Goal: Task Accomplishment & Management: Manage account settings

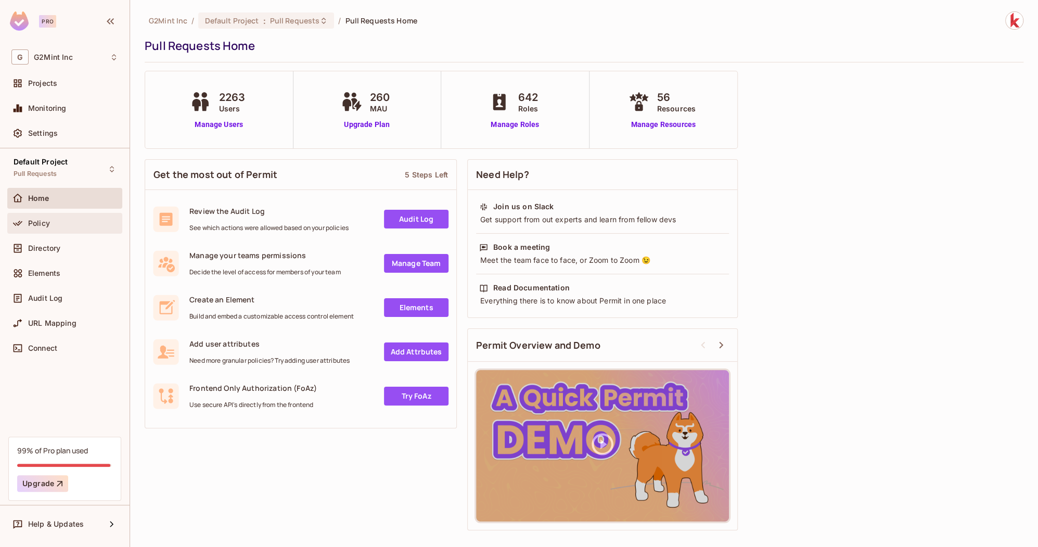
click at [67, 213] on div "Policy" at bounding box center [64, 223] width 115 height 21
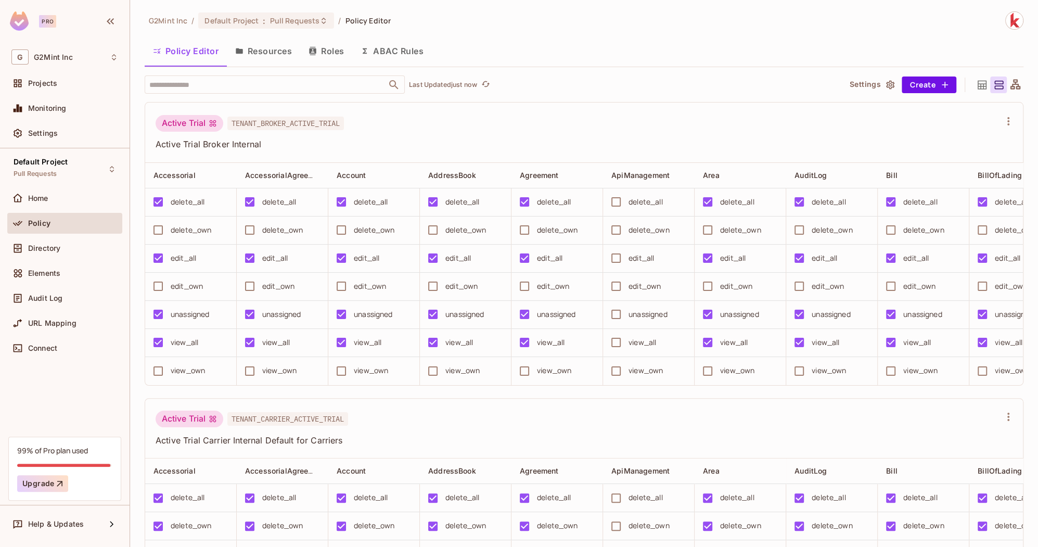
click at [271, 55] on button "Resources" at bounding box center [263, 51] width 73 height 26
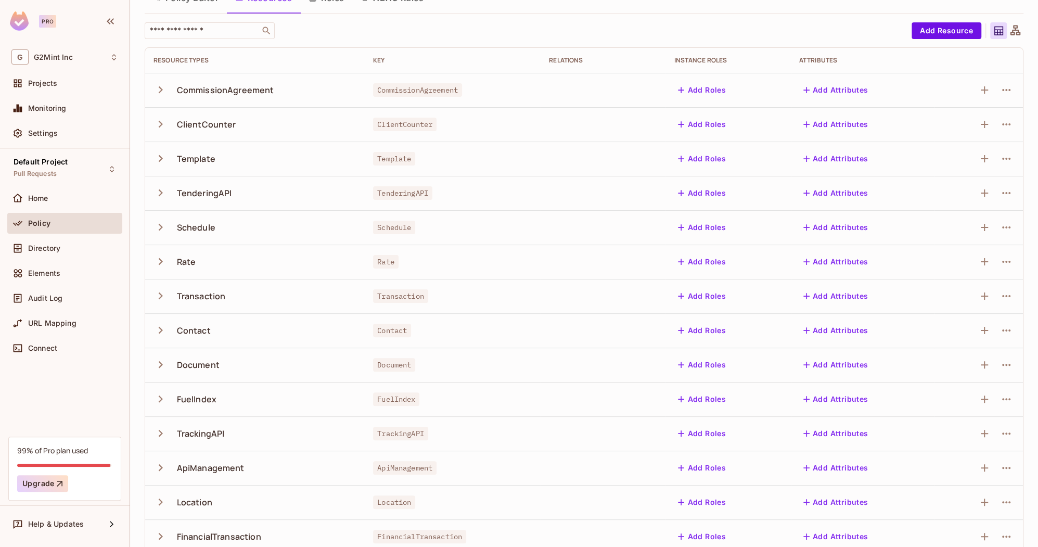
scroll to position [36, 0]
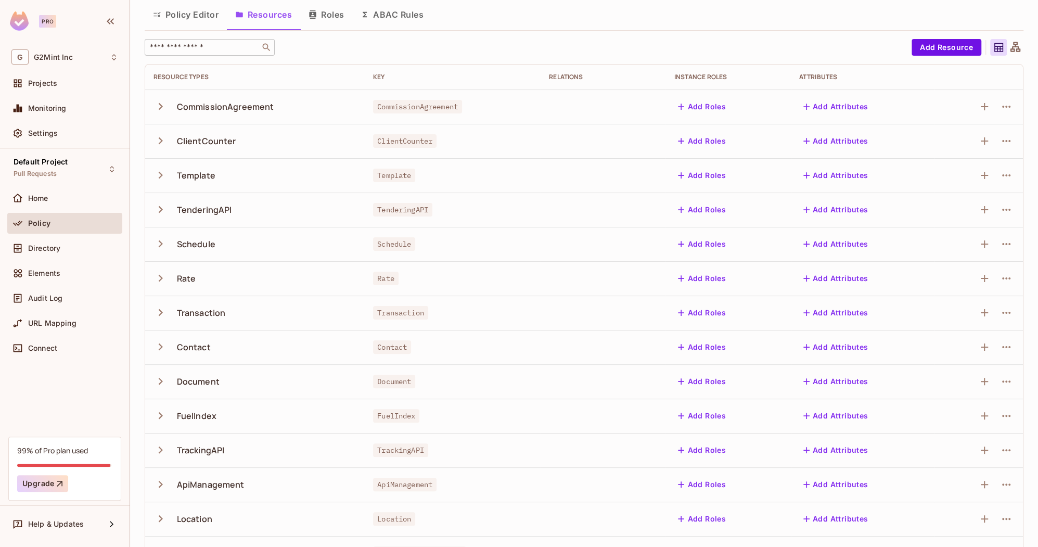
click at [201, 47] on input "text" at bounding box center [202, 47] width 109 height 10
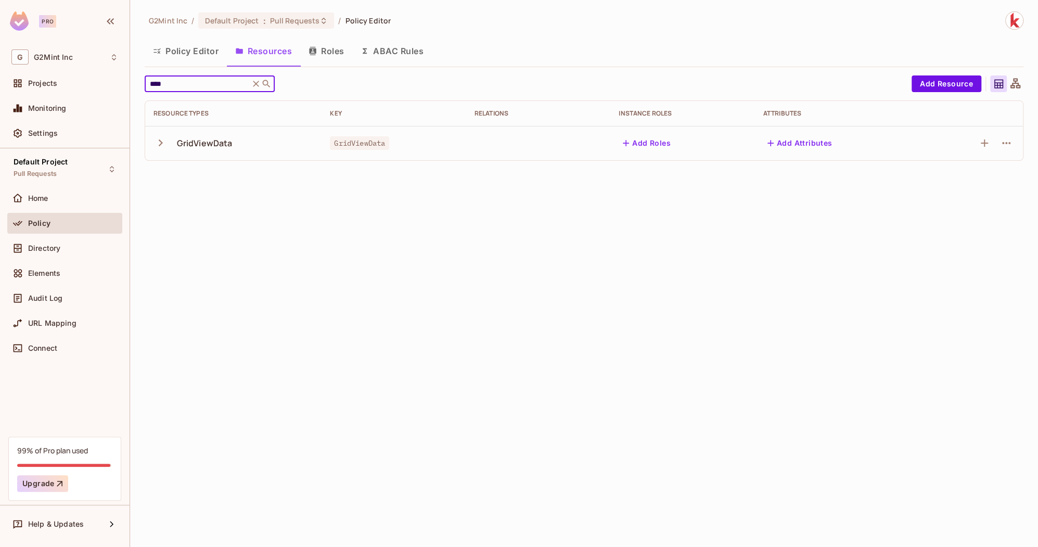
type input "****"
click at [163, 144] on icon "button" at bounding box center [161, 143] width 14 height 14
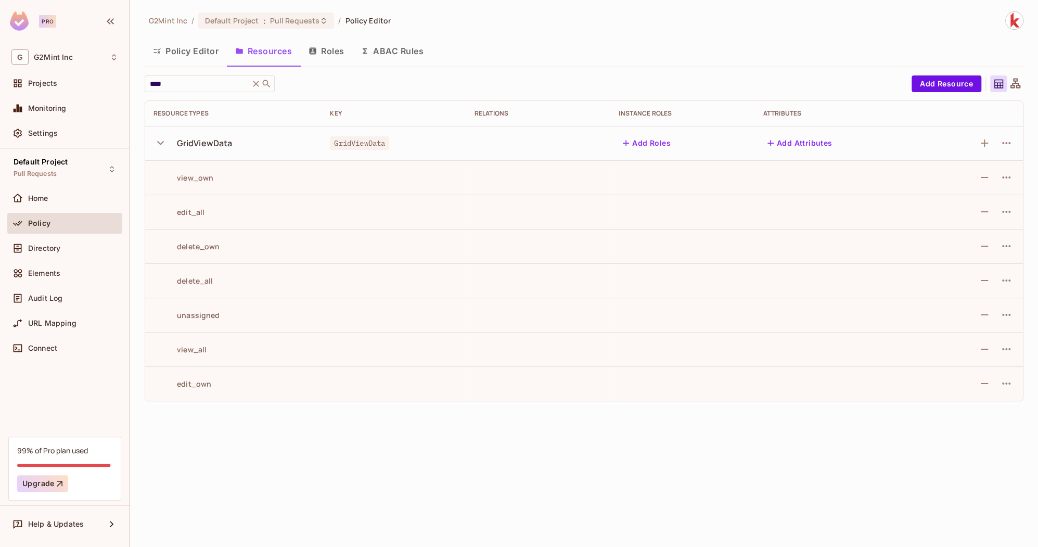
click at [194, 173] on div "view_own" at bounding box center [184, 178] width 60 height 10
click at [239, 170] on td "view_own" at bounding box center [233, 177] width 176 height 34
drag, startPoint x: 221, startPoint y: 184, endPoint x: 421, endPoint y: 146, distance: 204.3
click at [221, 183] on td "view_own" at bounding box center [233, 177] width 176 height 34
click at [326, 57] on button "Roles" at bounding box center [326, 51] width 52 height 26
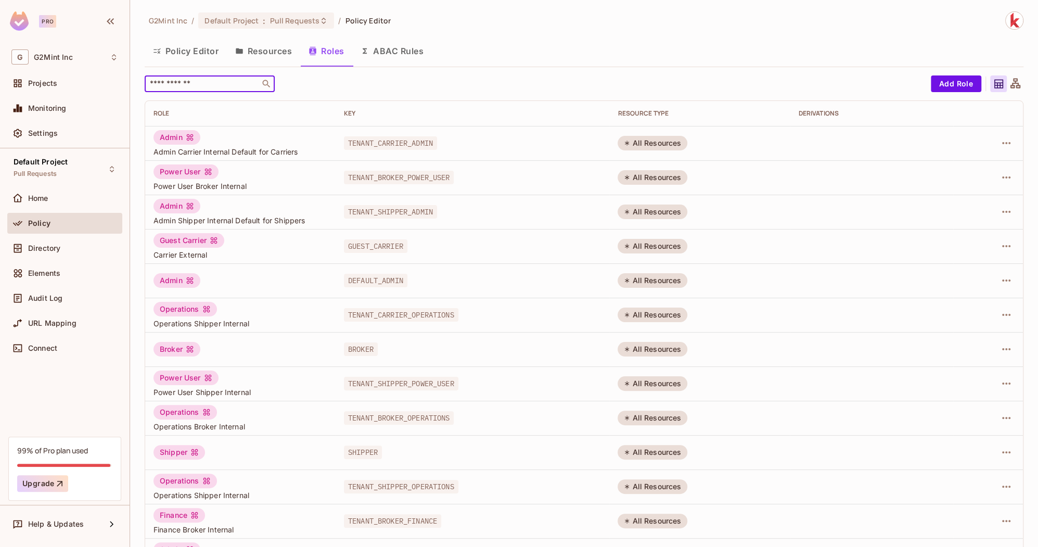
click at [214, 87] on input "text" at bounding box center [202, 84] width 109 height 10
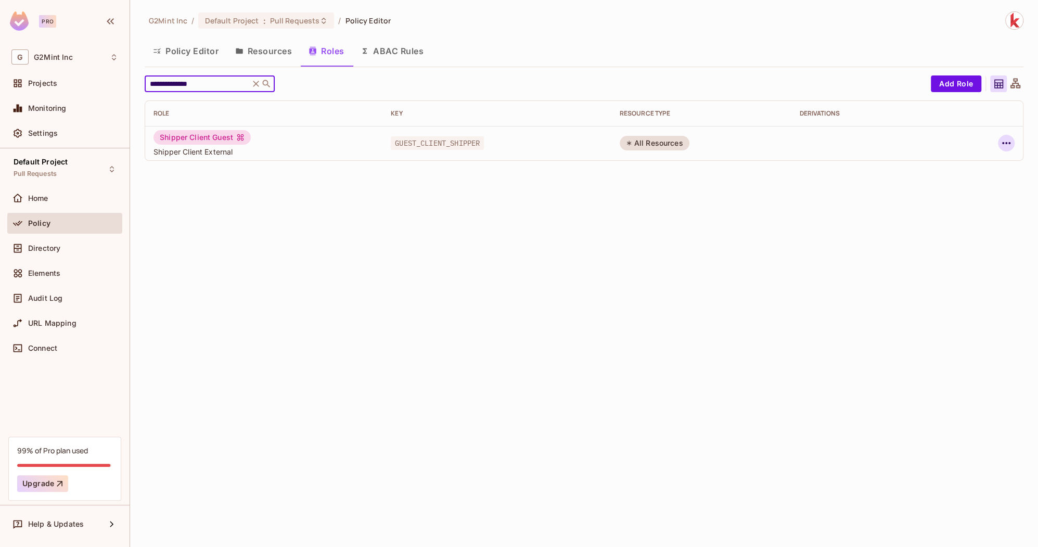
type input "**********"
click at [1011, 143] on icon "button" at bounding box center [1006, 143] width 12 height 12
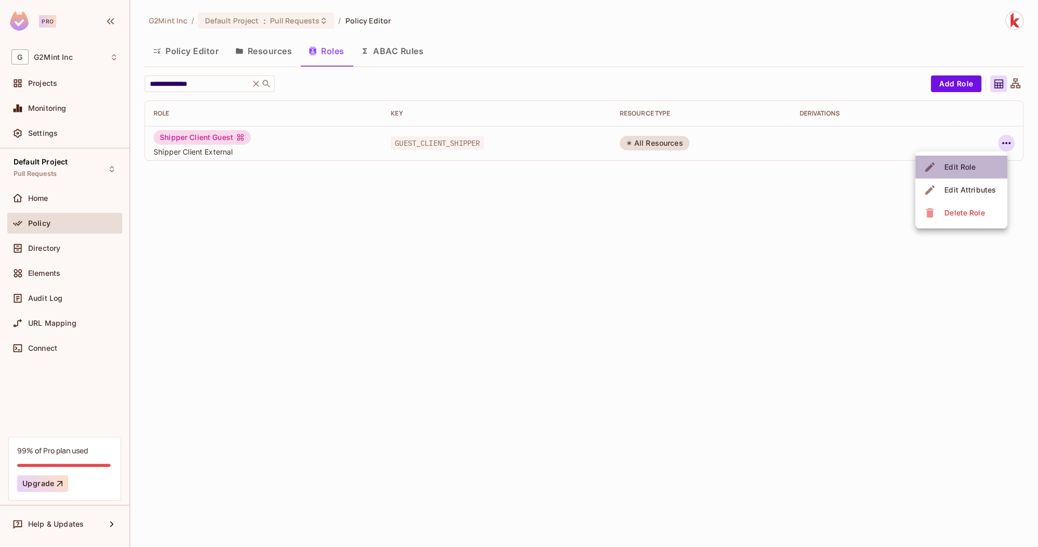
click at [973, 169] on div "Edit Role" at bounding box center [959, 167] width 31 height 10
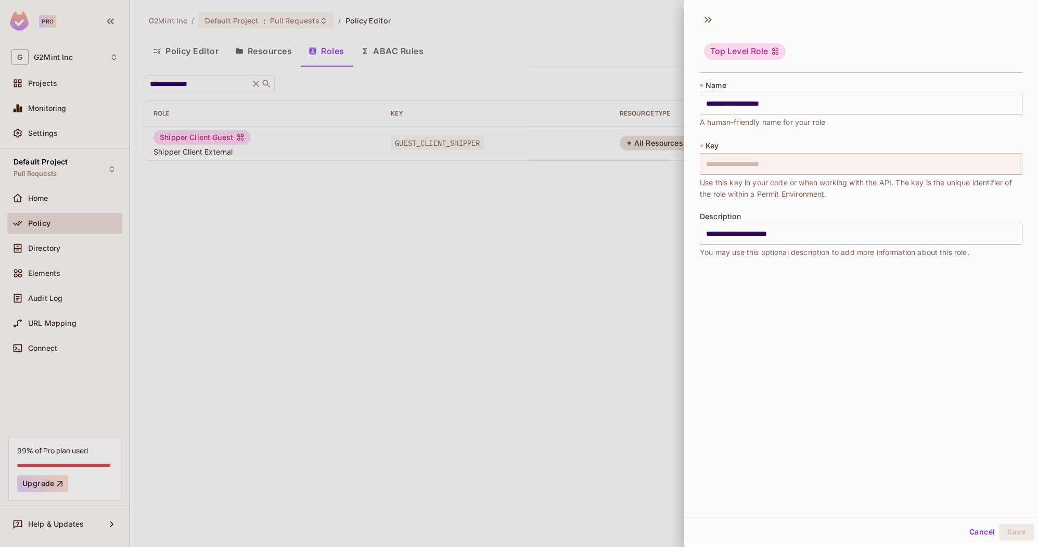
click at [584, 253] on div at bounding box center [519, 273] width 1038 height 547
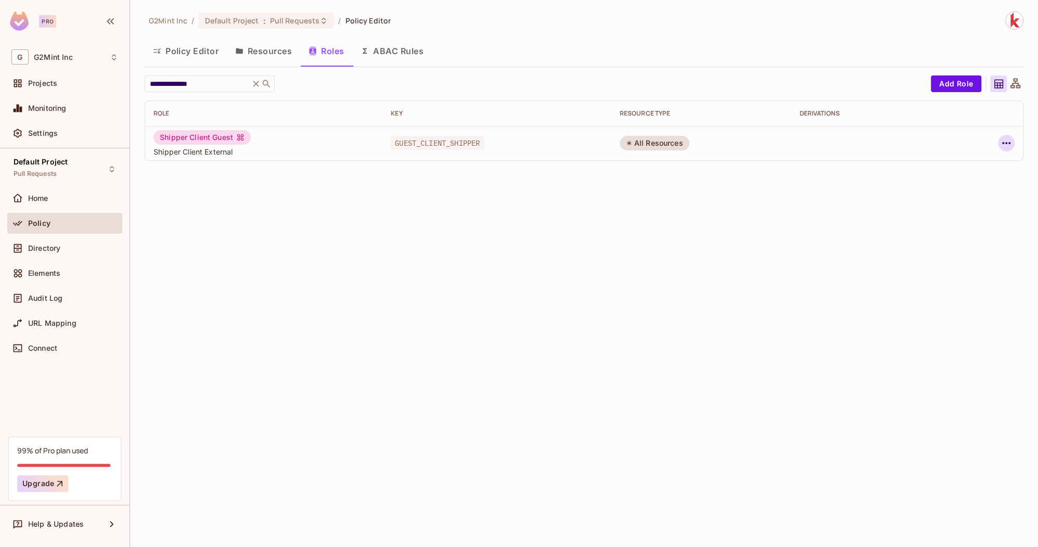
click at [1005, 142] on icon "button" at bounding box center [1006, 143] width 12 height 12
click at [980, 188] on div "Edit Attributes" at bounding box center [970, 190] width 52 height 10
click at [187, 45] on button "Policy Editor" at bounding box center [186, 51] width 82 height 26
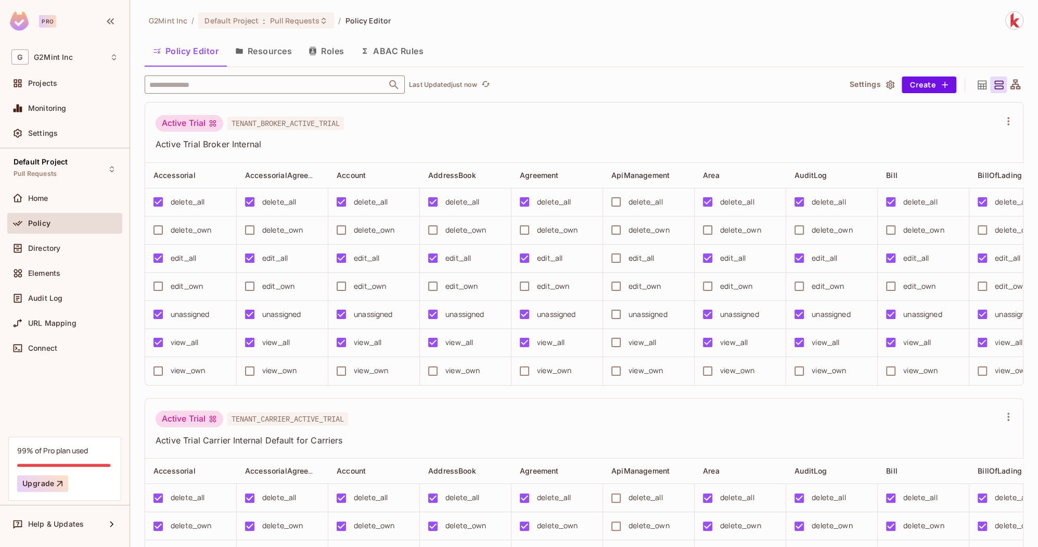
click at [213, 85] on input "text" at bounding box center [266, 84] width 238 height 18
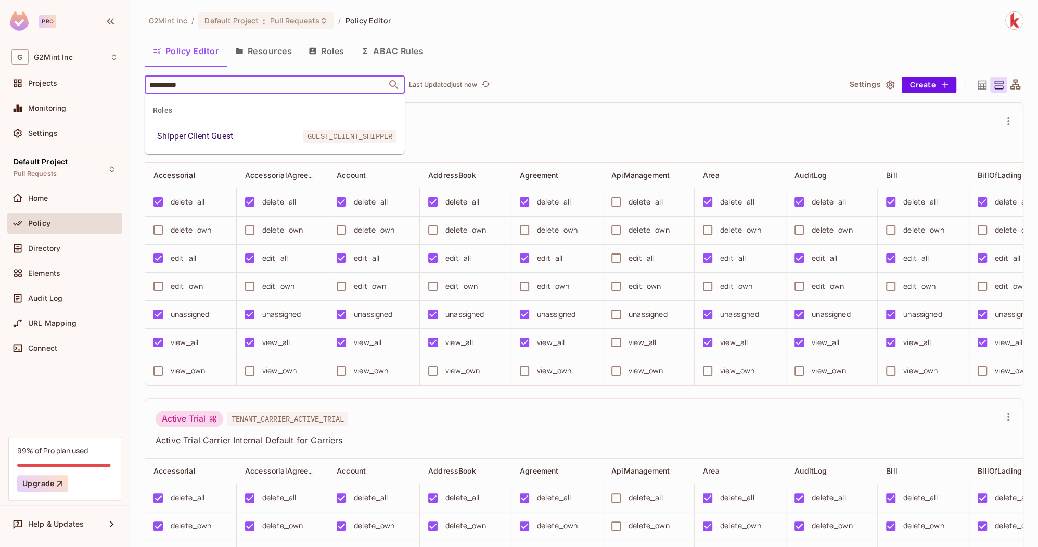
type input "**********"
click at [225, 128] on li "Shipper Client Guest GUEST_CLIENT_SHIPPER" at bounding box center [275, 136] width 260 height 19
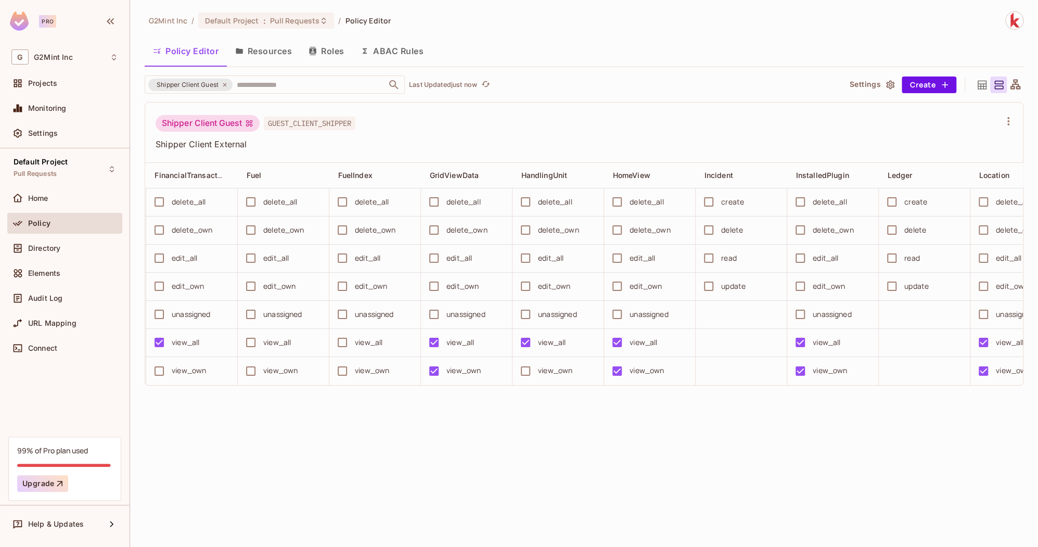
scroll to position [0, 1454]
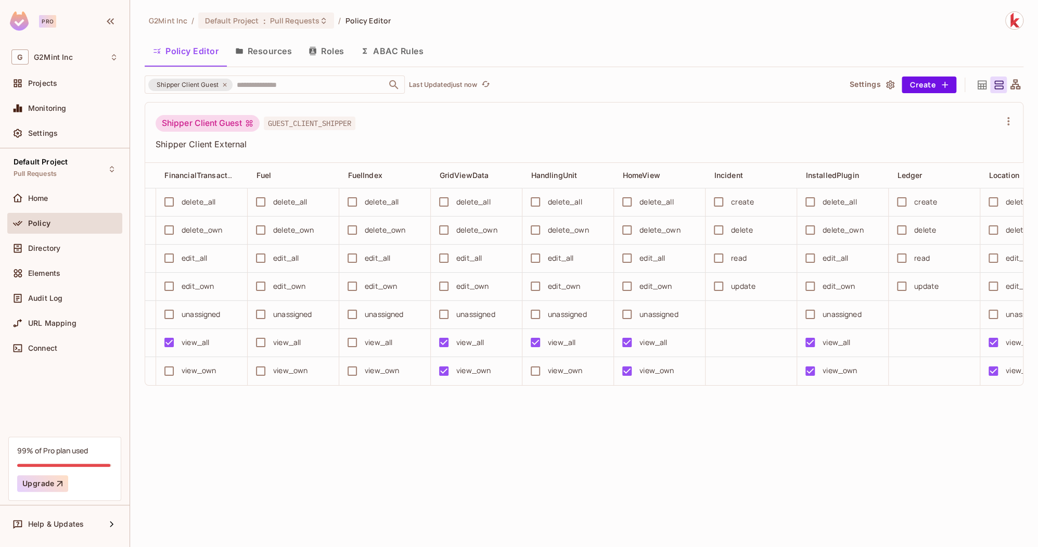
click at [492, 437] on div "G2Mint Inc / Default Project : Pull Requests / Policy Editor Policy Editor Reso…" at bounding box center [584, 273] width 908 height 547
click at [986, 527] on button "Save Changes" at bounding box center [998, 530] width 64 height 17
click at [467, 282] on div "edit_own" at bounding box center [472, 285] width 32 height 11
click at [981, 531] on button "Save Changes" at bounding box center [998, 530] width 64 height 17
click at [975, 523] on button "Save Changes" at bounding box center [998, 530] width 64 height 17
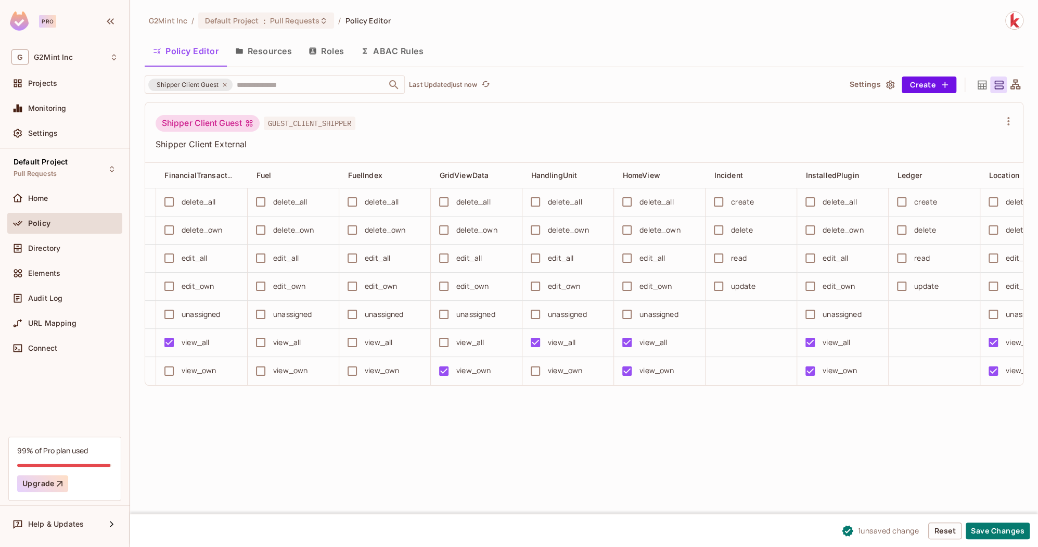
click at [588, 427] on div "G2Mint Inc / Default Project : Pull Requests / Policy Editor Policy Editor Reso…" at bounding box center [584, 273] width 908 height 547
click at [1004, 530] on button "Save Changes" at bounding box center [998, 530] width 64 height 17
click at [76, 53] on div "G G2Mint Inc" at bounding box center [64, 56] width 107 height 15
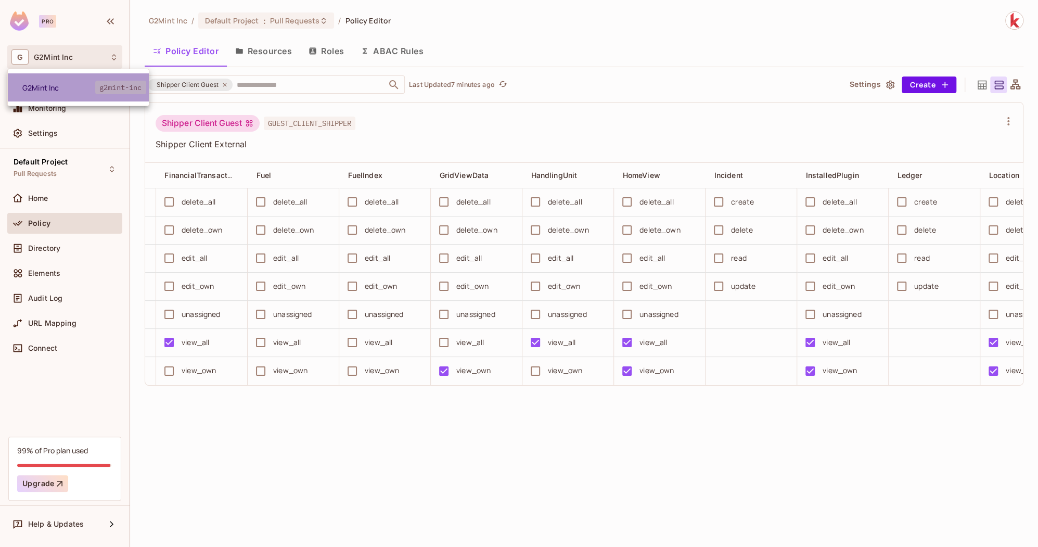
click at [67, 86] on span "G2Mint Inc" at bounding box center [58, 88] width 73 height 10
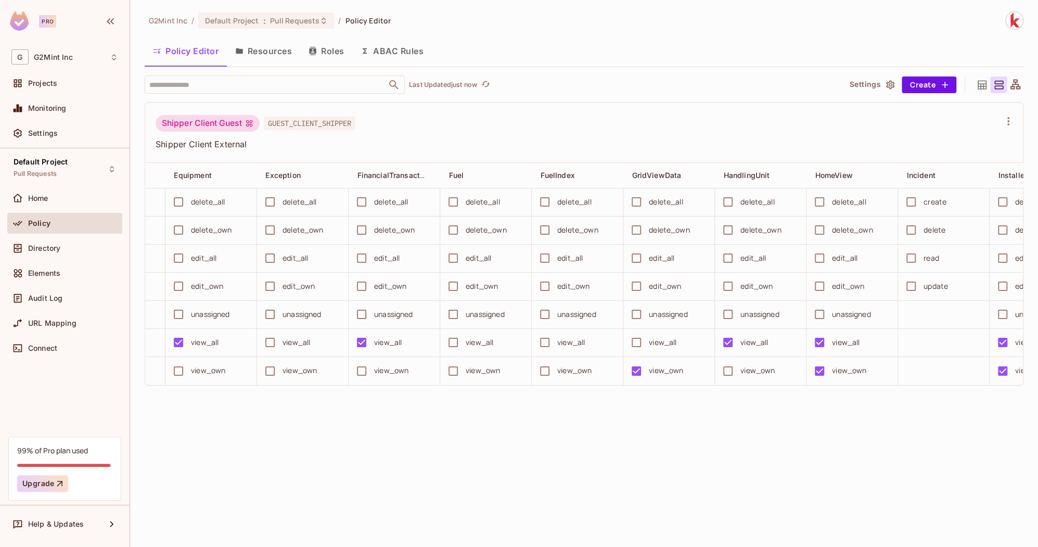
scroll to position [0, 1355]
click at [986, 86] on icon at bounding box center [982, 84] width 9 height 9
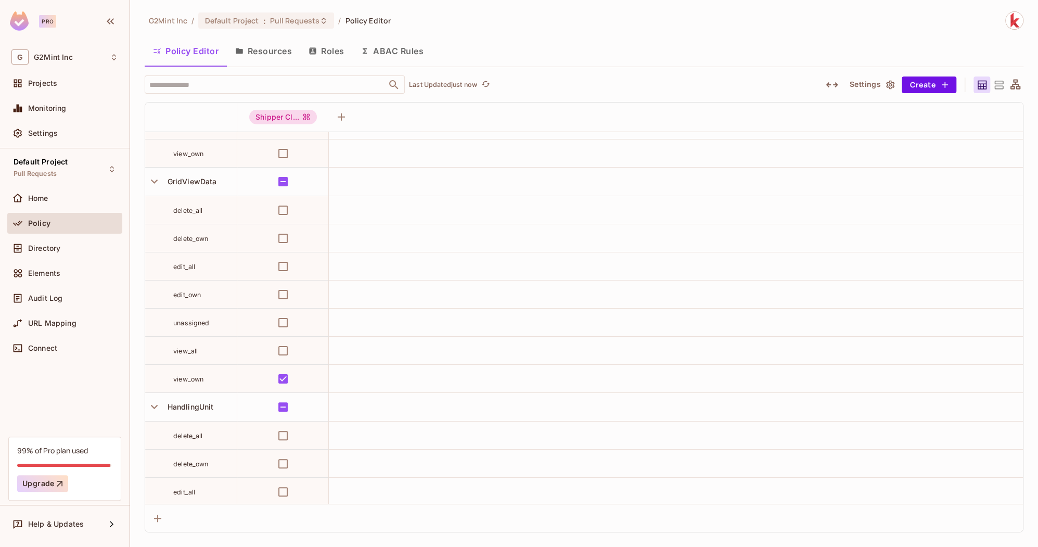
scroll to position [5375, 0]
click at [85, 162] on div "Default Project Pull Requests" at bounding box center [64, 169] width 115 height 29
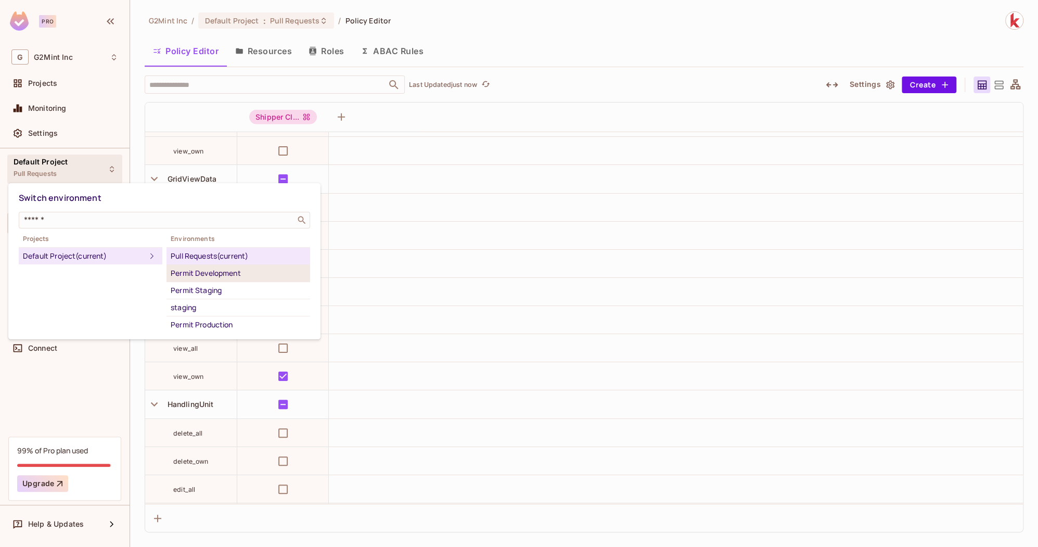
click at [244, 275] on div "Permit Development" at bounding box center [238, 273] width 135 height 12
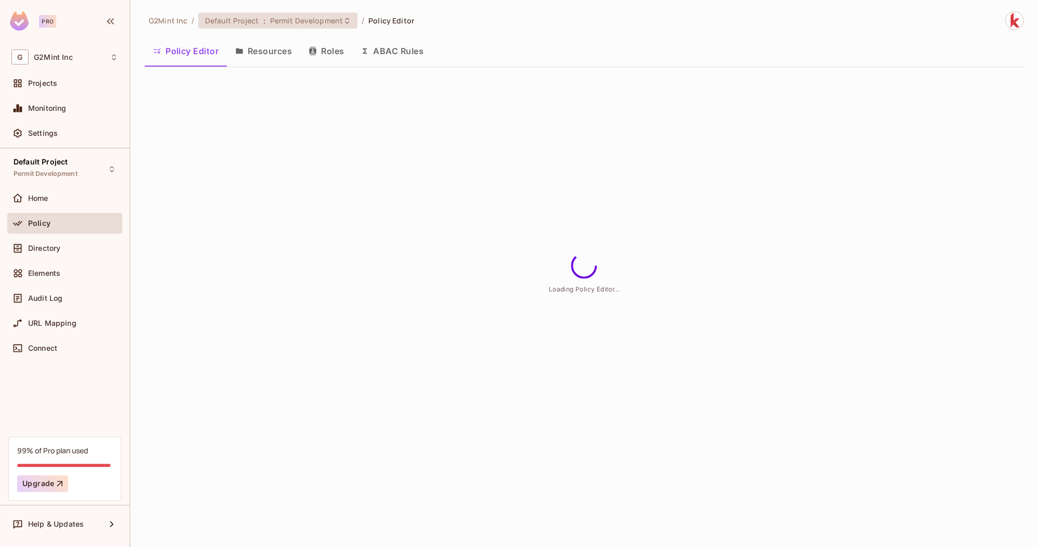
click at [288, 18] on span "Permit Development" at bounding box center [306, 21] width 73 height 10
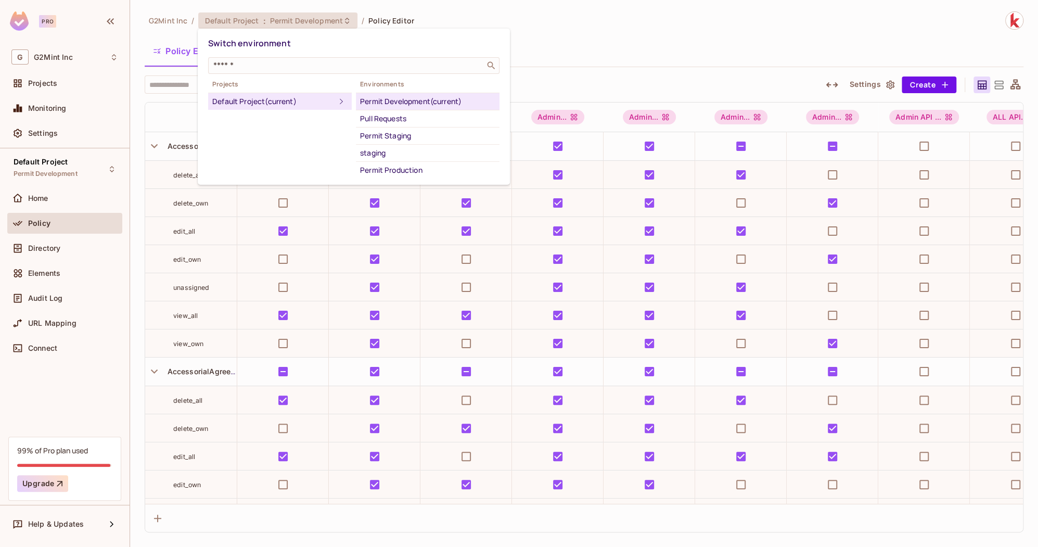
click at [521, 19] on div at bounding box center [519, 273] width 1038 height 547
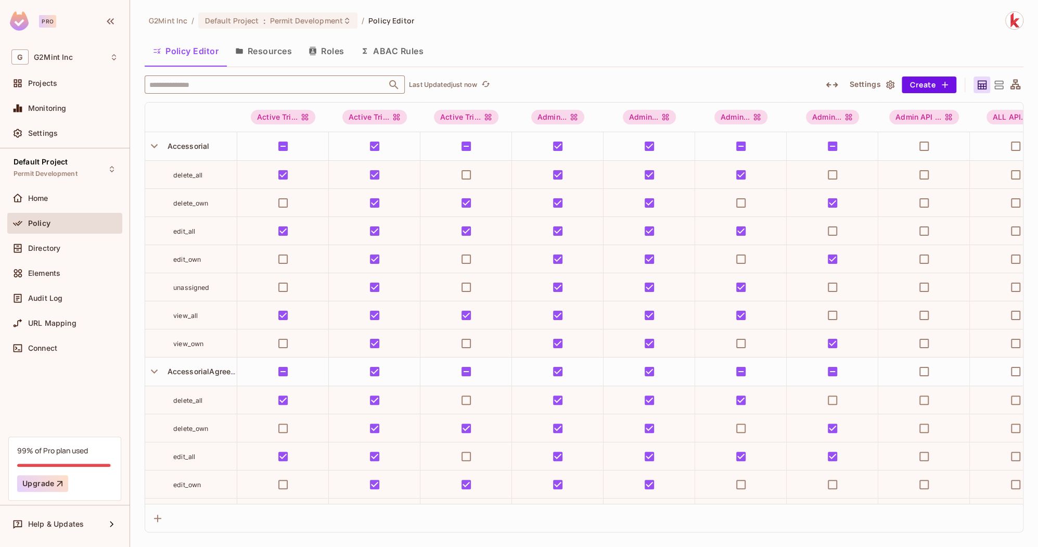
click at [283, 86] on input "text" at bounding box center [266, 84] width 238 height 18
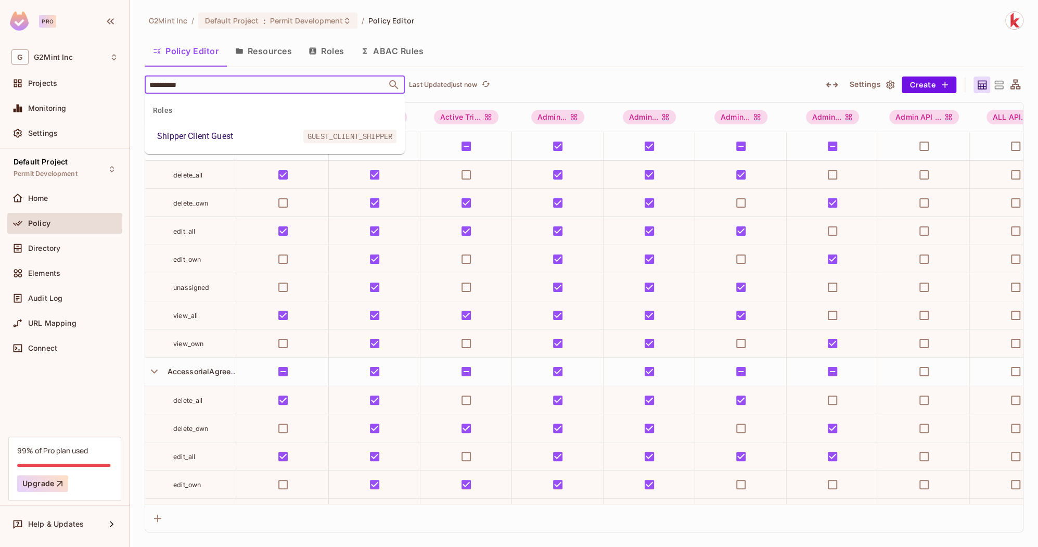
type input "**********"
click at [283, 133] on li "Shipper Client Guest GUEST_CLIENT_SHIPPER" at bounding box center [275, 136] width 260 height 19
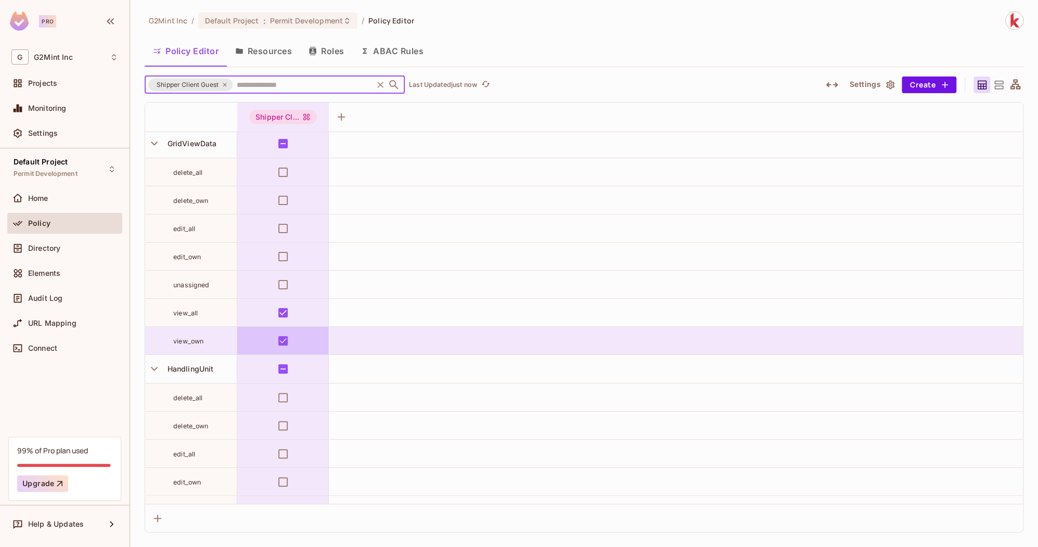
scroll to position [5410, 0]
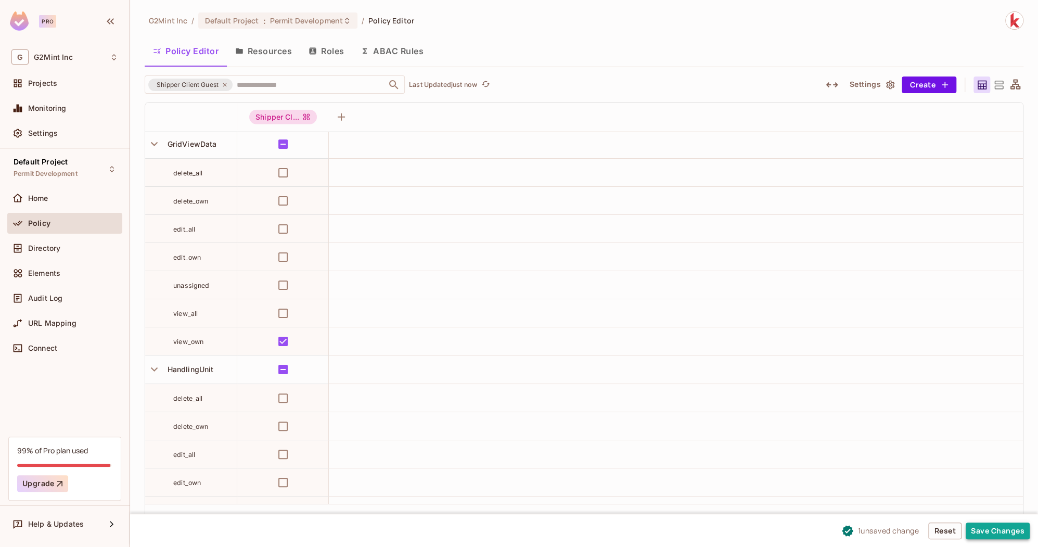
click at [985, 535] on button "Save Changes" at bounding box center [998, 530] width 64 height 17
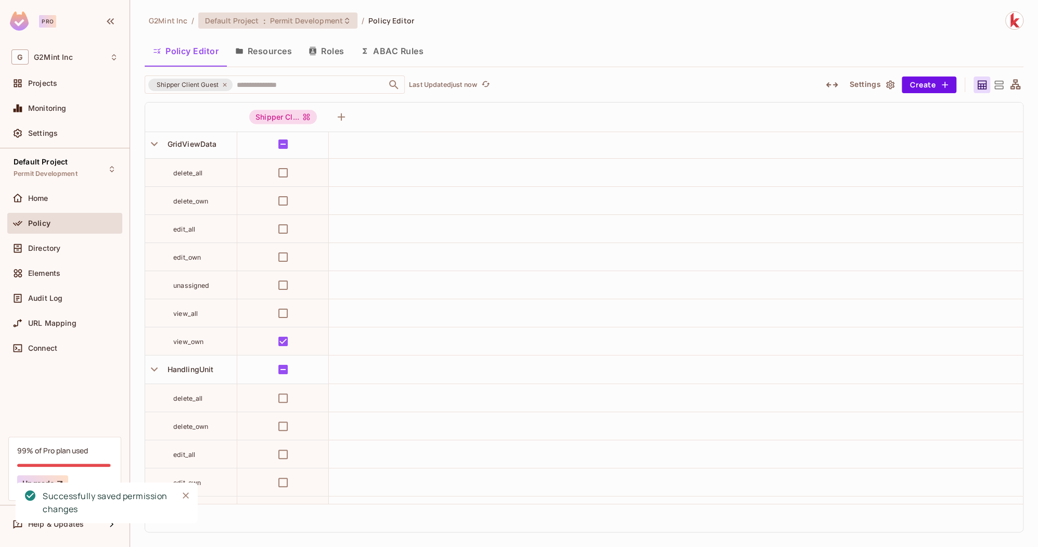
click at [270, 24] on span "Permit Development" at bounding box center [306, 21] width 73 height 10
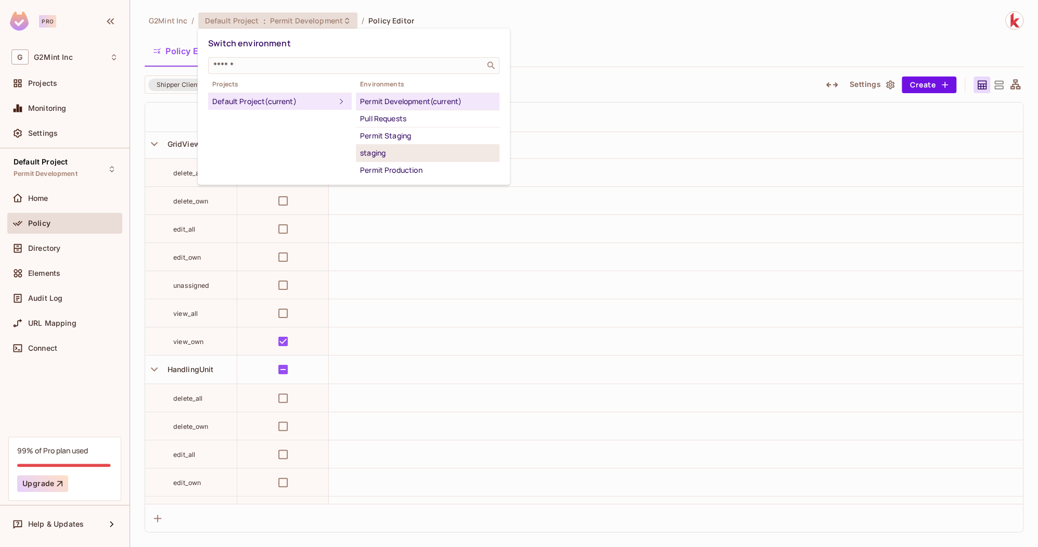
click at [405, 150] on div "staging" at bounding box center [427, 153] width 135 height 12
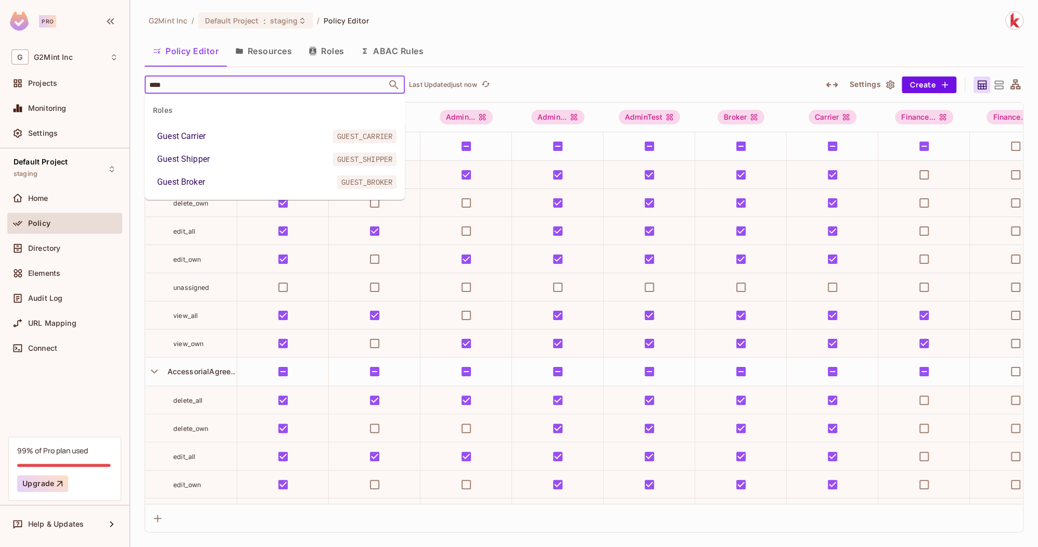
type input "*****"
click at [201, 155] on div "Guest Shipper" at bounding box center [183, 159] width 53 height 12
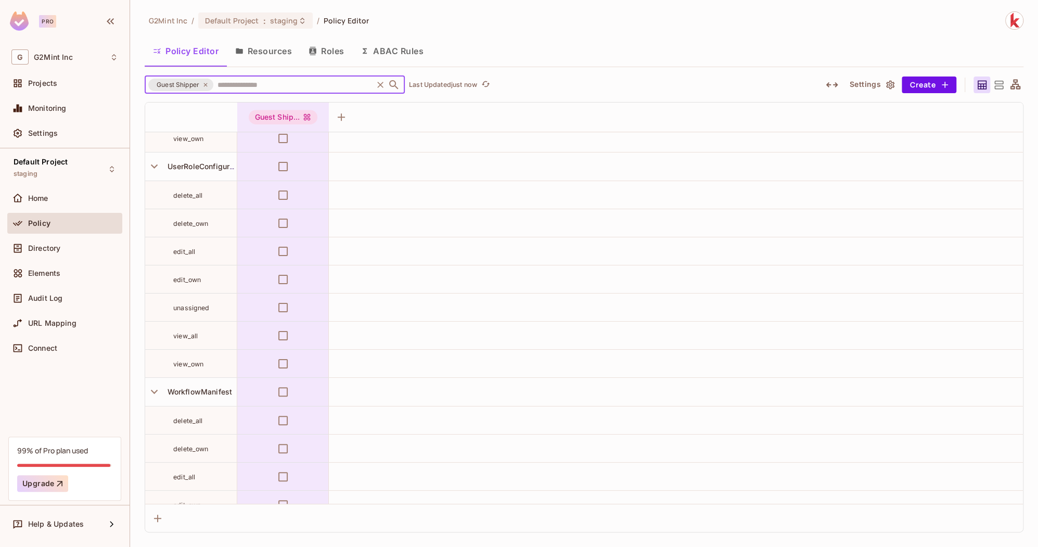
scroll to position [9984, 0]
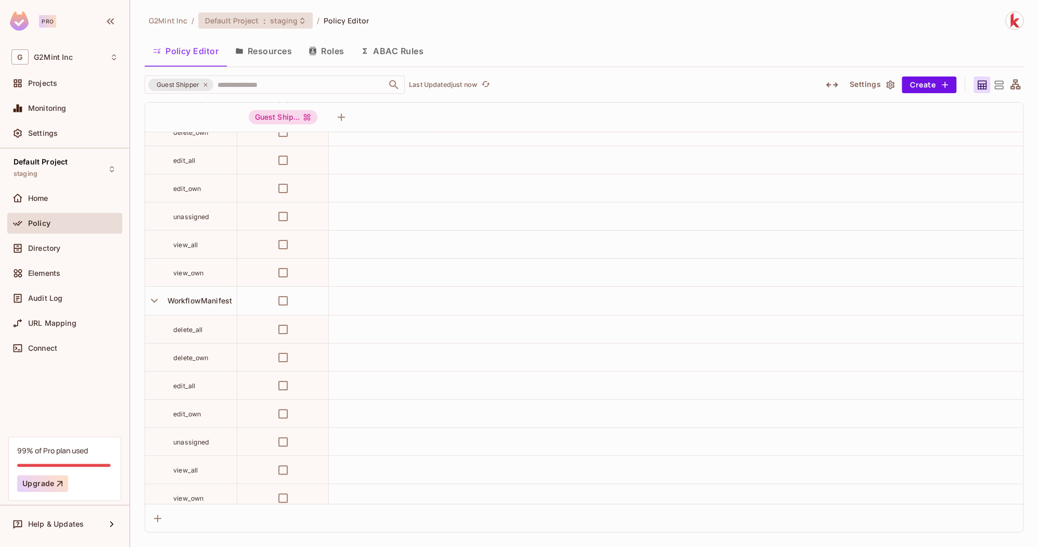
click at [265, 21] on div "Default Project : staging" at bounding box center [248, 21] width 89 height 10
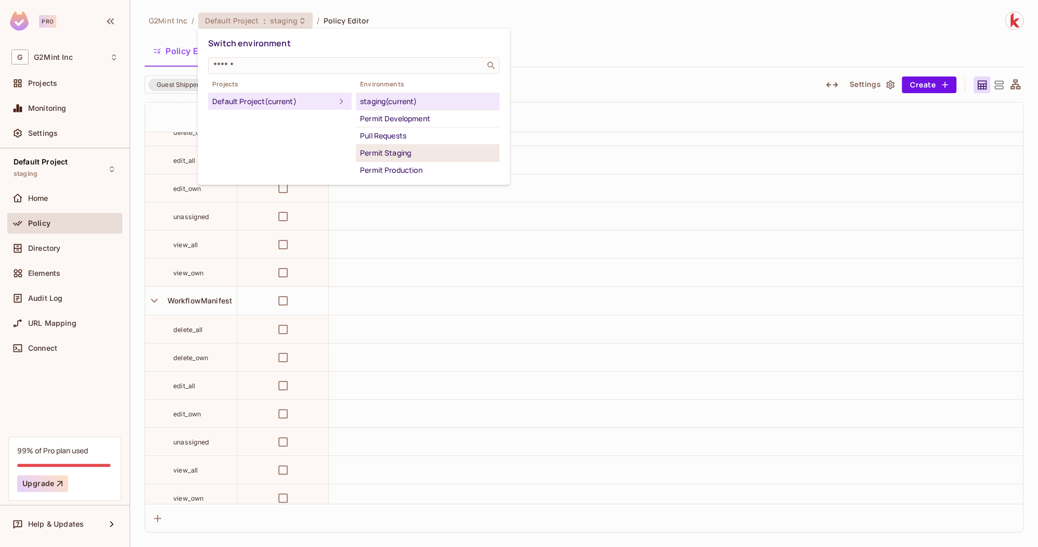
click at [419, 150] on div "Permit Staging" at bounding box center [427, 153] width 135 height 12
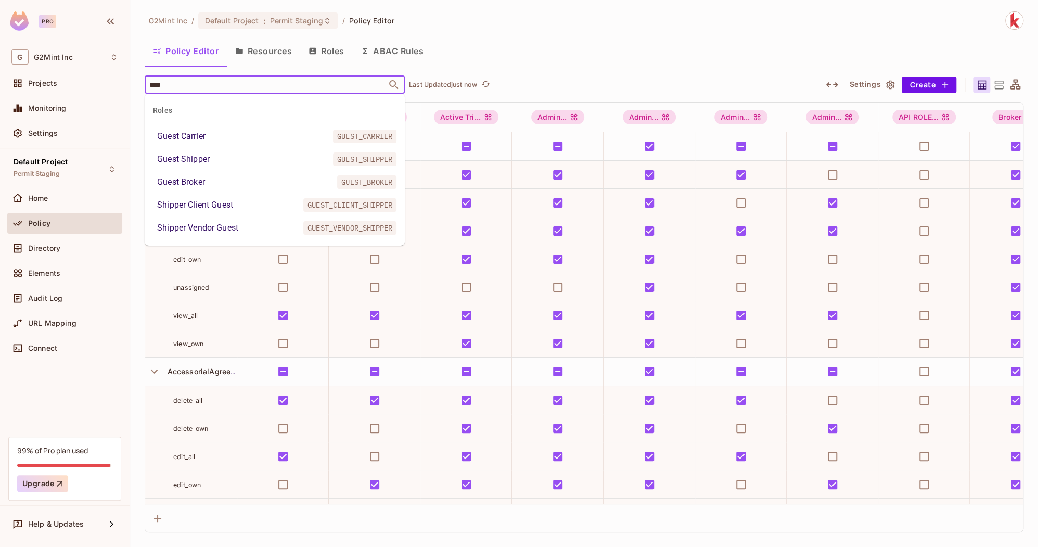
type input "*****"
click at [194, 160] on div "Guest Shipper" at bounding box center [183, 159] width 53 height 12
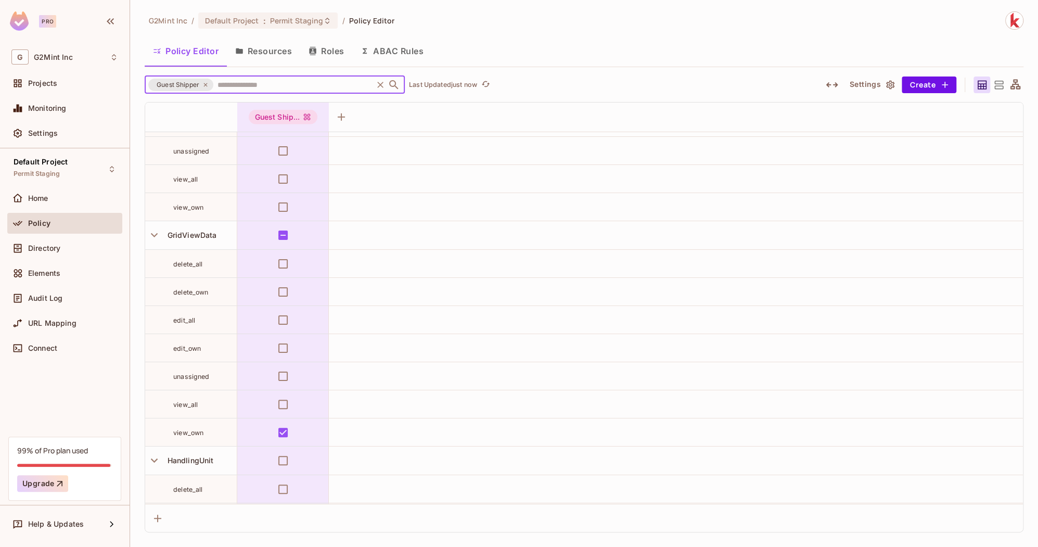
scroll to position [5458, 0]
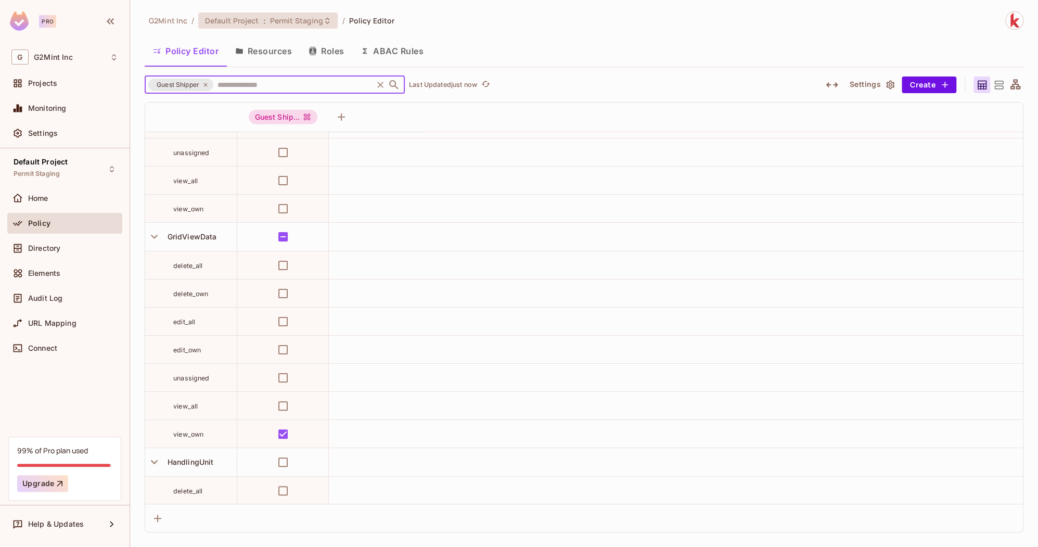
click at [313, 25] on span "Permit Staging" at bounding box center [297, 21] width 54 height 10
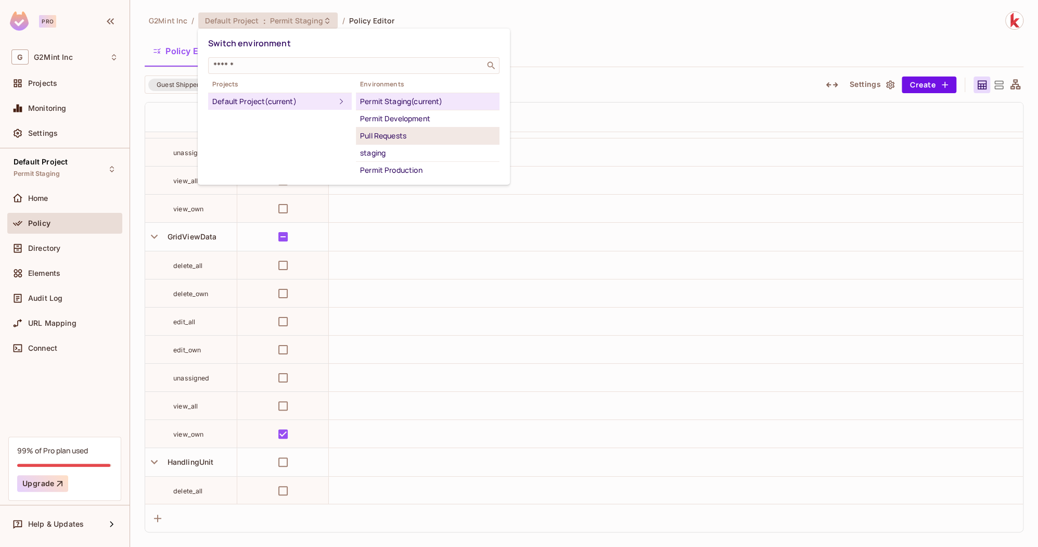
click at [396, 136] on div "Pull Requests" at bounding box center [427, 136] width 135 height 12
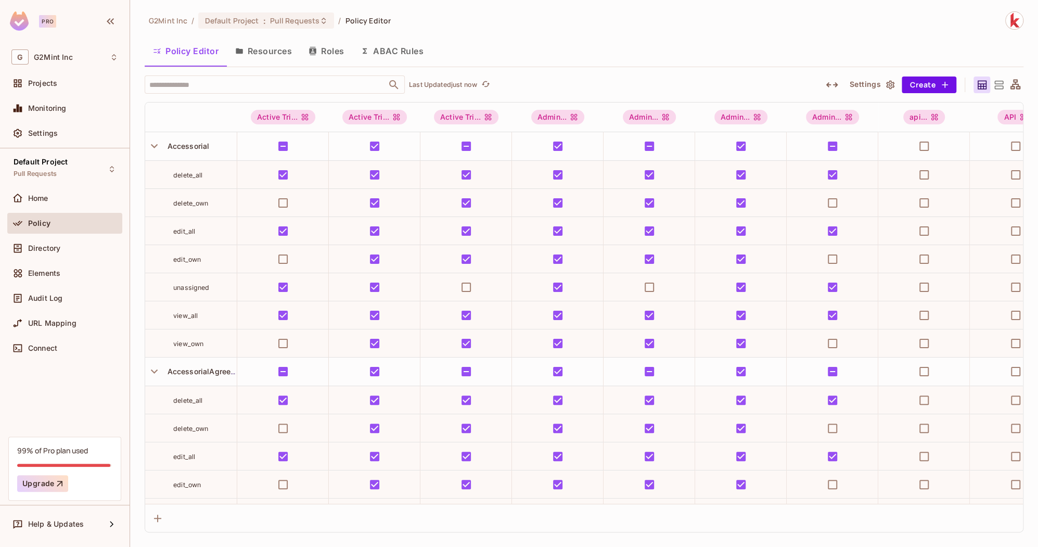
click at [506, 48] on div "Policy Editor Resources Roles ABAC Rules" at bounding box center [584, 51] width 879 height 26
click at [253, 79] on input "text" at bounding box center [266, 84] width 238 height 18
click at [252, 80] on input "text" at bounding box center [266, 84] width 238 height 18
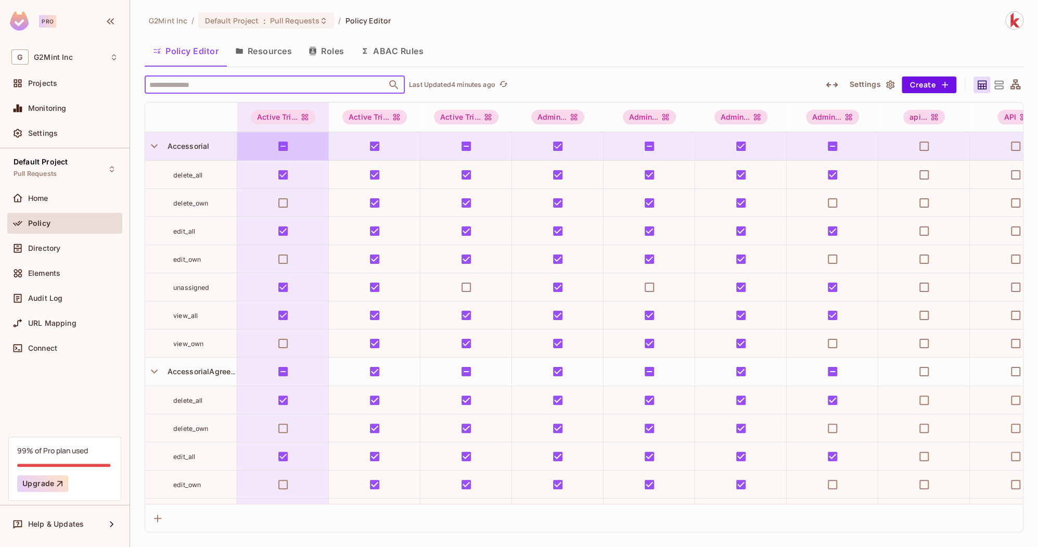
scroll to position [0, 0]
click at [255, 79] on input "text" at bounding box center [266, 84] width 238 height 18
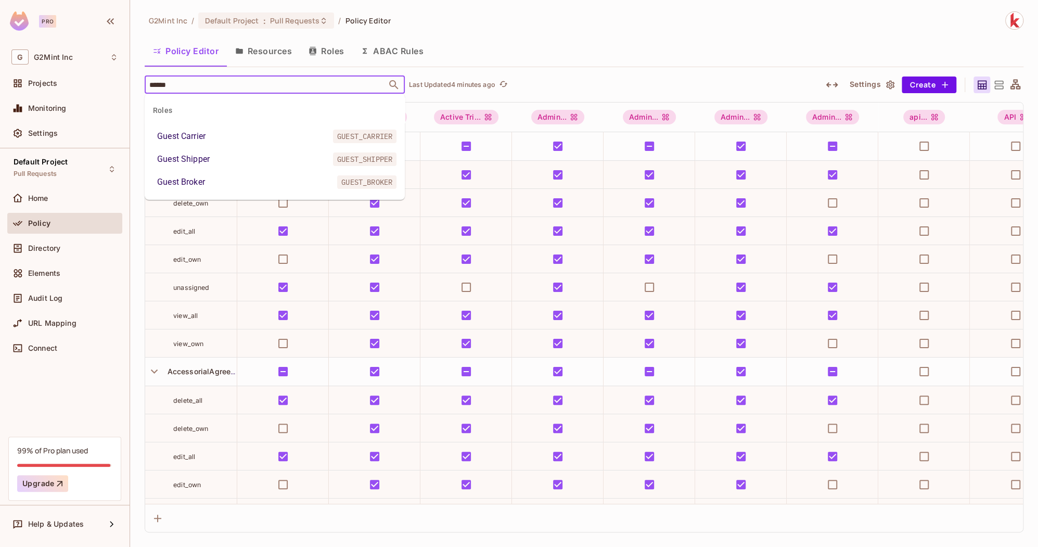
type input "*******"
click at [217, 133] on li "Guest Shipper GUEST_SHIPPER" at bounding box center [275, 136] width 260 height 19
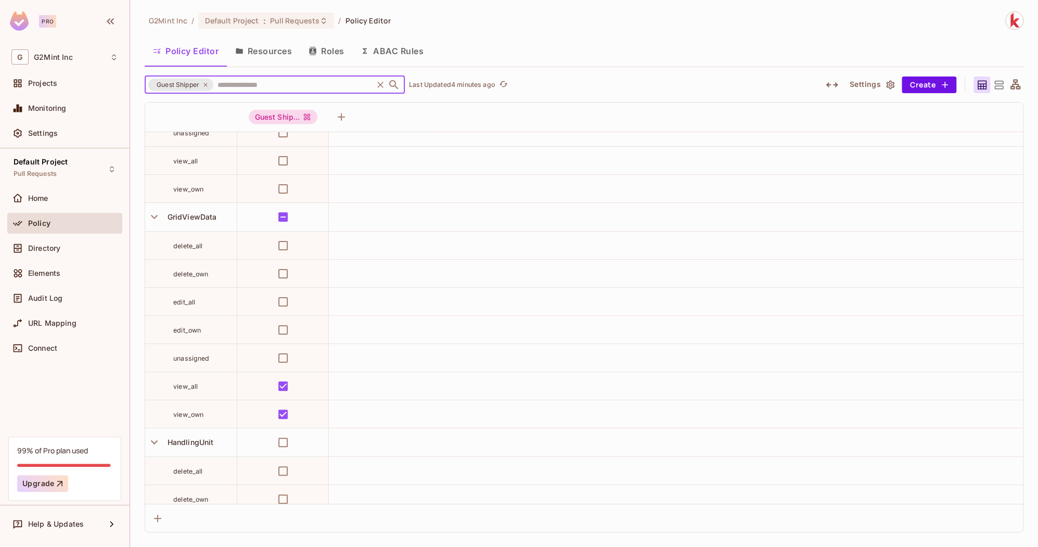
scroll to position [5389, 0]
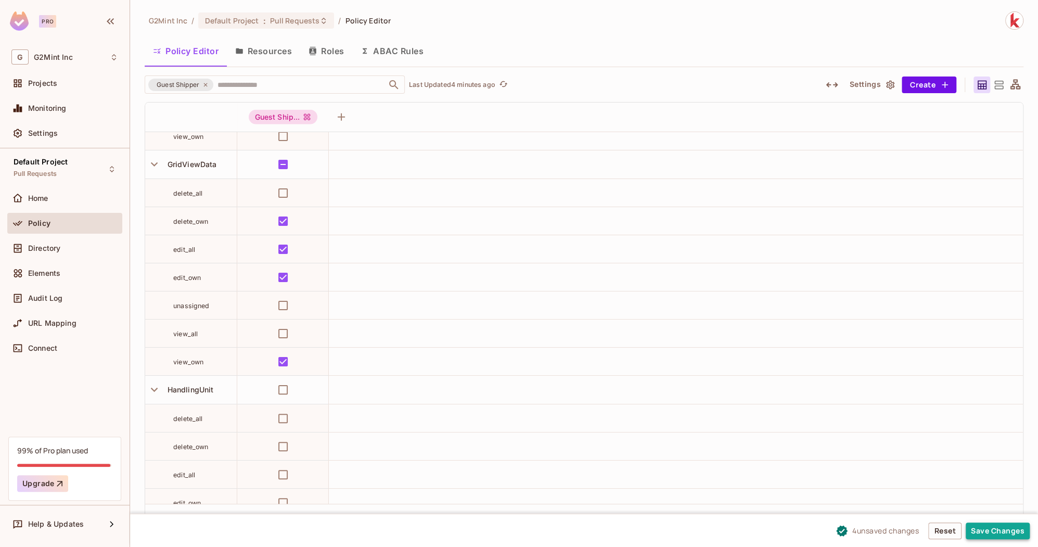
click at [989, 531] on button "Save Changes" at bounding box center [998, 530] width 64 height 17
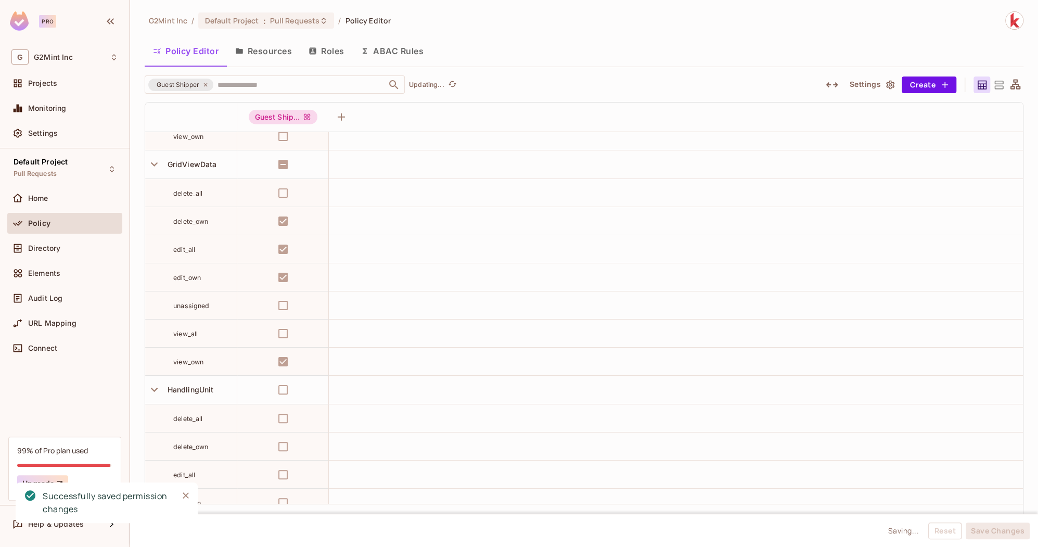
scroll to position [5347, 0]
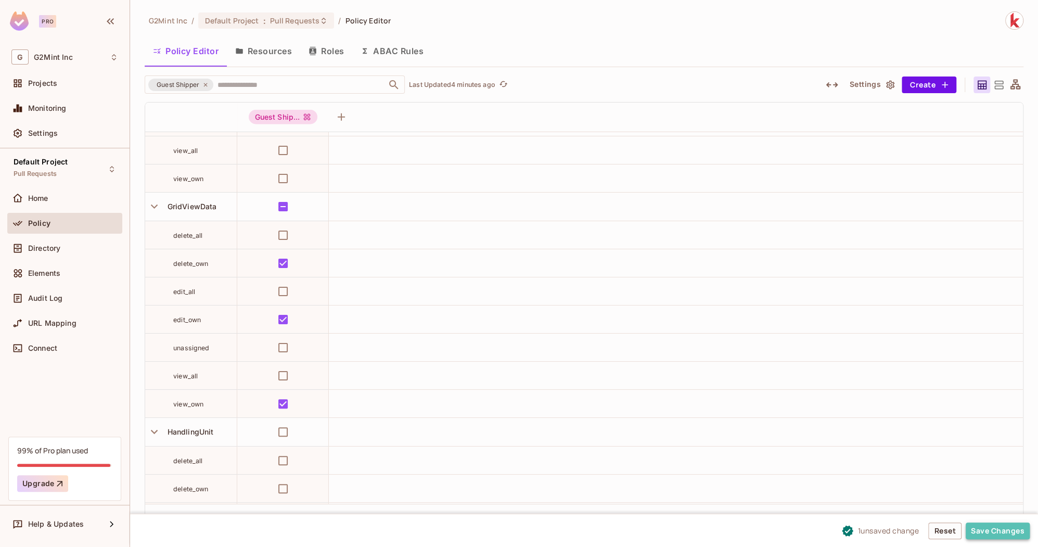
click at [990, 530] on button "Save Changes" at bounding box center [998, 530] width 64 height 17
click at [256, 22] on span "Default Project" at bounding box center [231, 21] width 54 height 10
click at [302, 23] on span "Pull Requests" at bounding box center [295, 21] width 50 height 10
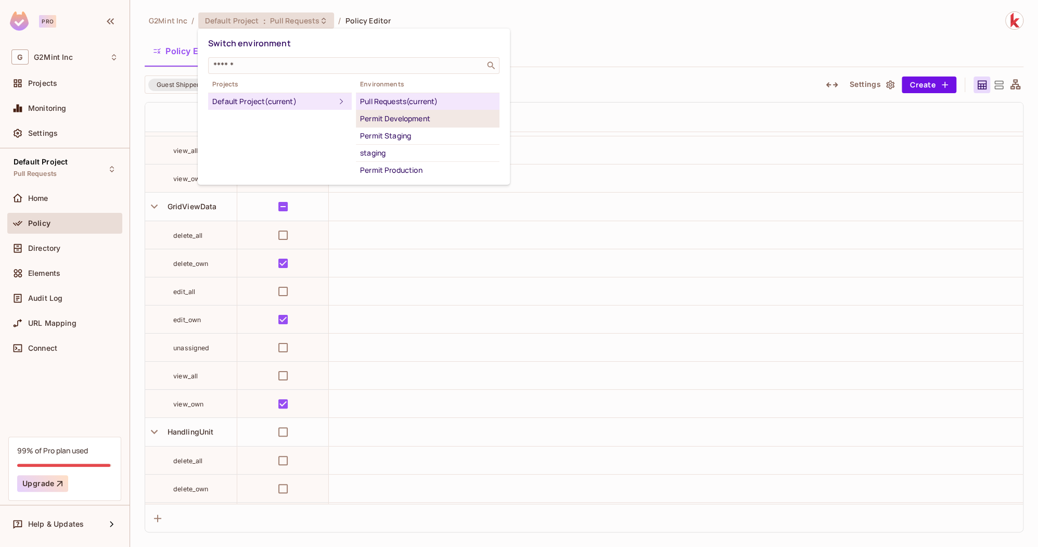
click at [401, 122] on div "Permit Development" at bounding box center [427, 118] width 135 height 12
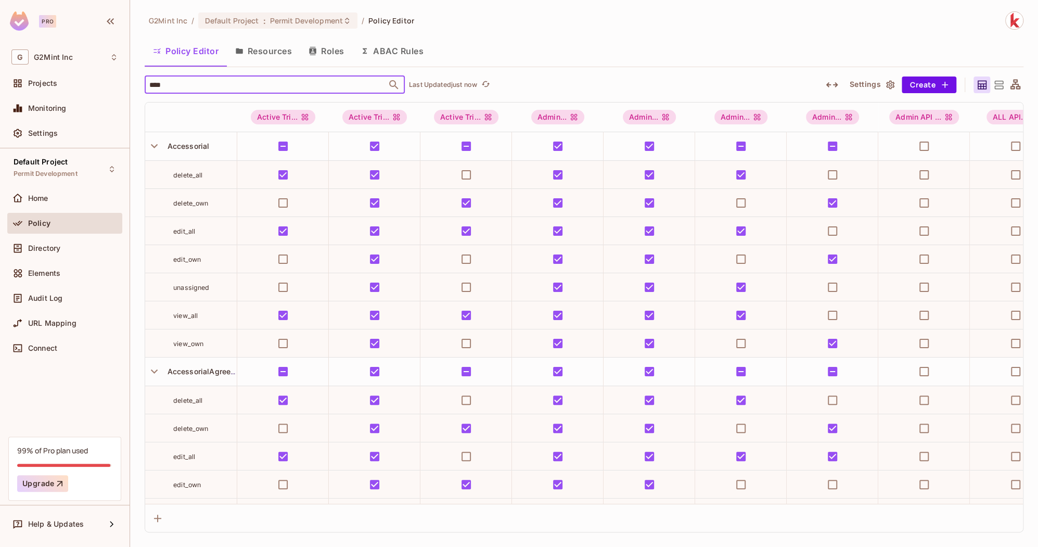
type input "*****"
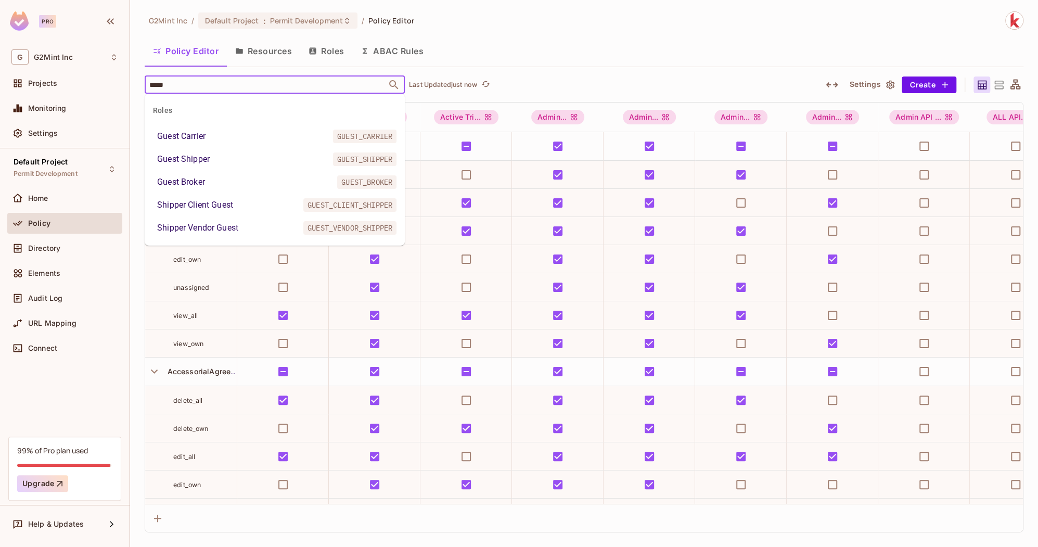
click at [189, 159] on div "Guest Shipper" at bounding box center [183, 159] width 53 height 12
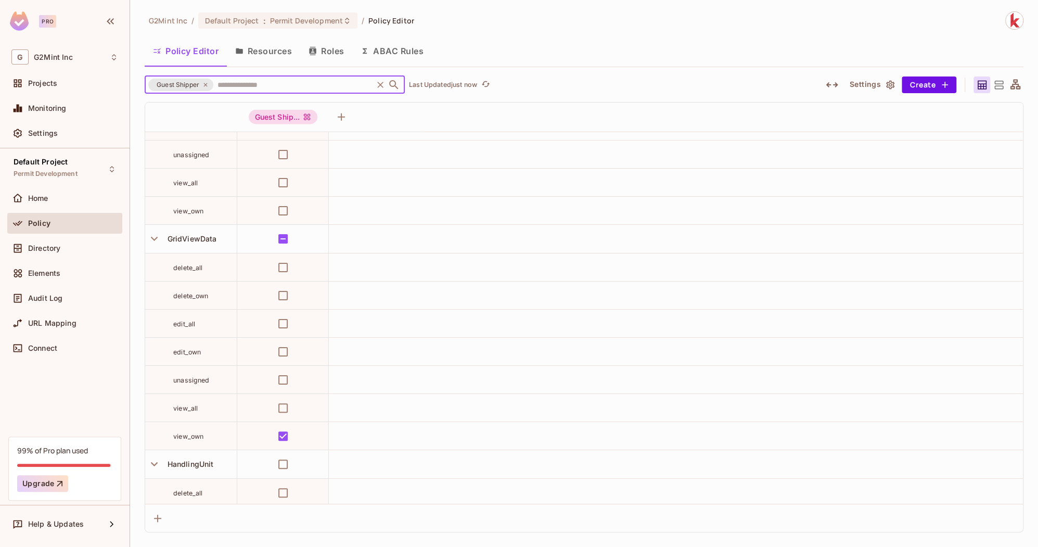
scroll to position [5352, 0]
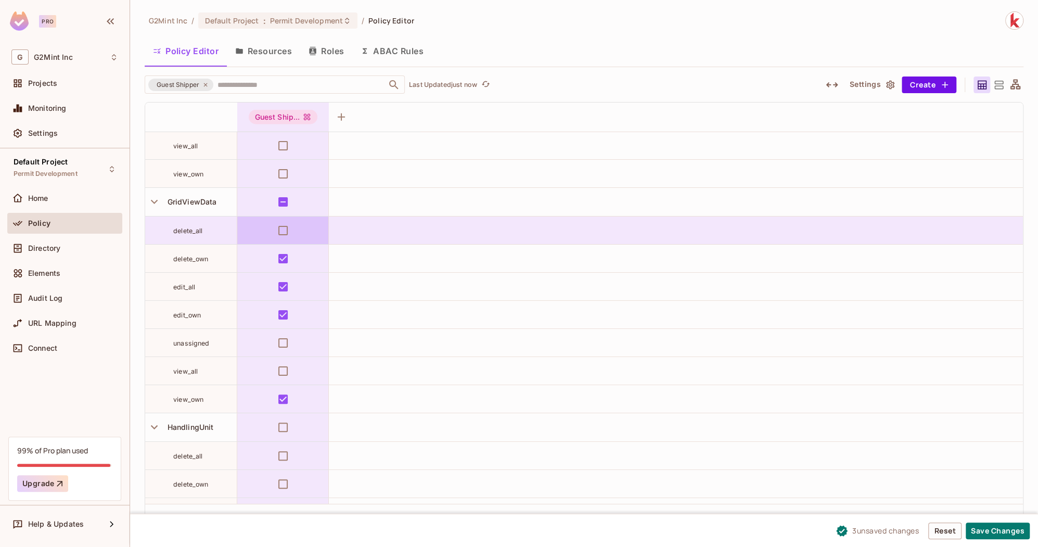
click at [285, 211] on td at bounding box center [283, 202] width 92 height 29
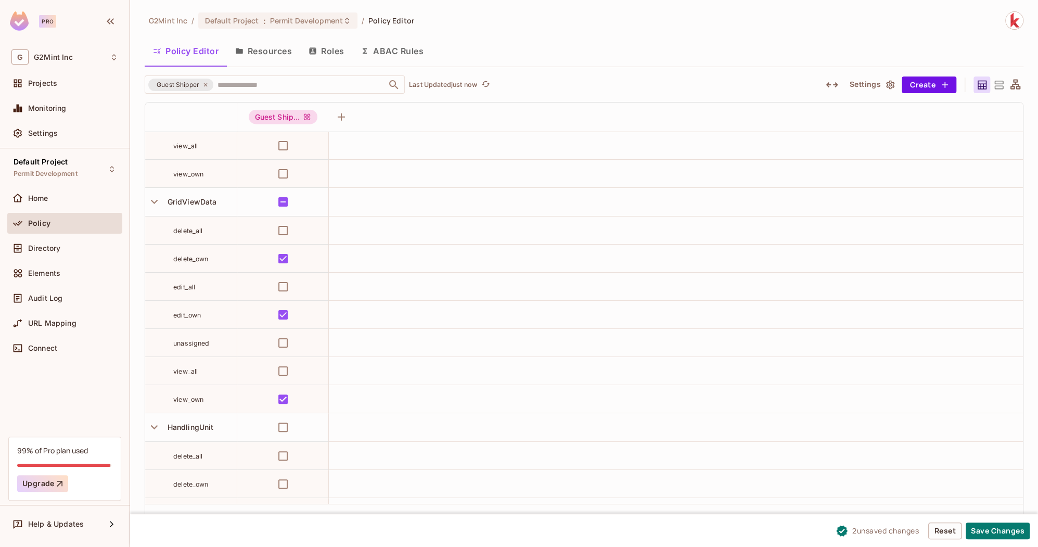
click at [686, 523] on div "2 unsaved change s Reset Save Changes" at bounding box center [584, 530] width 908 height 33
click at [995, 530] on button "Save Changes" at bounding box center [998, 530] width 64 height 17
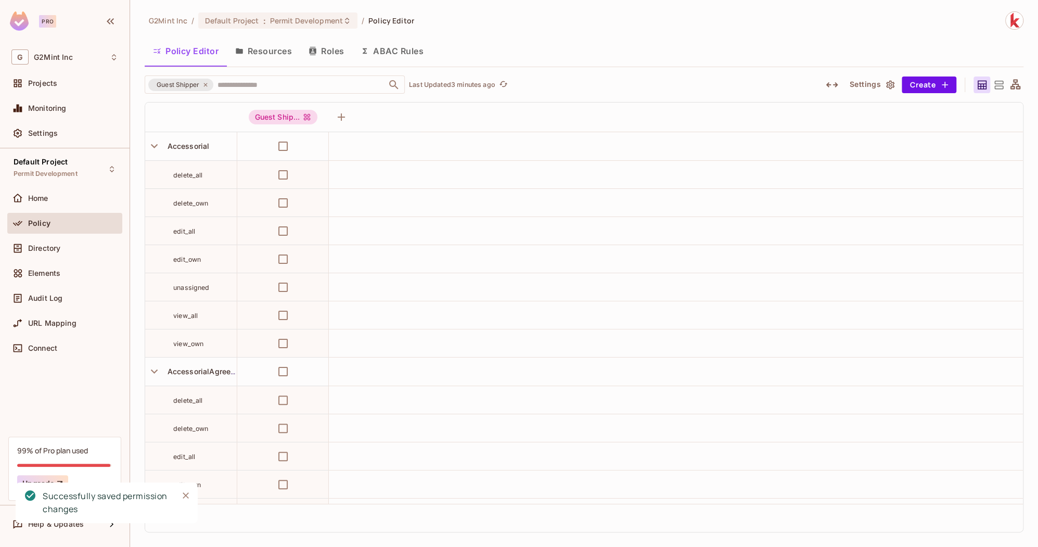
scroll to position [5352, 0]
click at [65, 381] on div "Default Project Permit Development Home Policy Directory Elements Audit Log URL…" at bounding box center [65, 292] width 130 height 288
click at [55, 297] on span "Audit Log" at bounding box center [45, 298] width 34 height 8
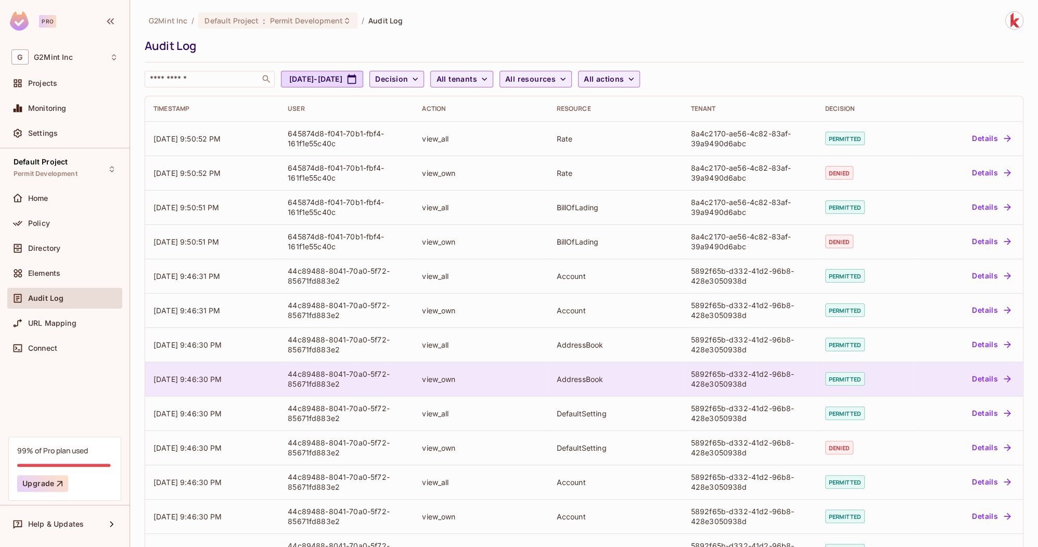
scroll to position [138, 0]
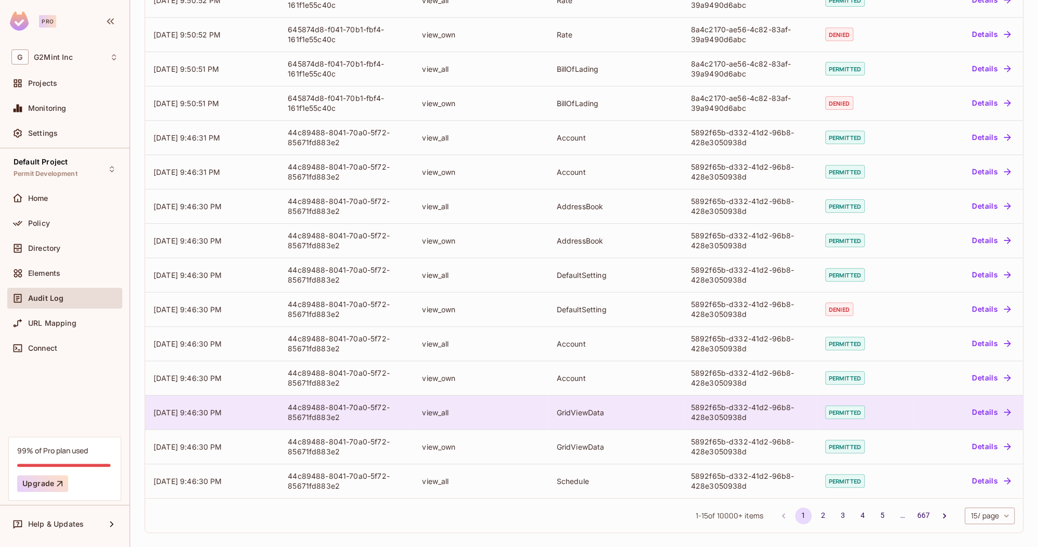
click at [518, 414] on div "view_all" at bounding box center [481, 412] width 118 height 10
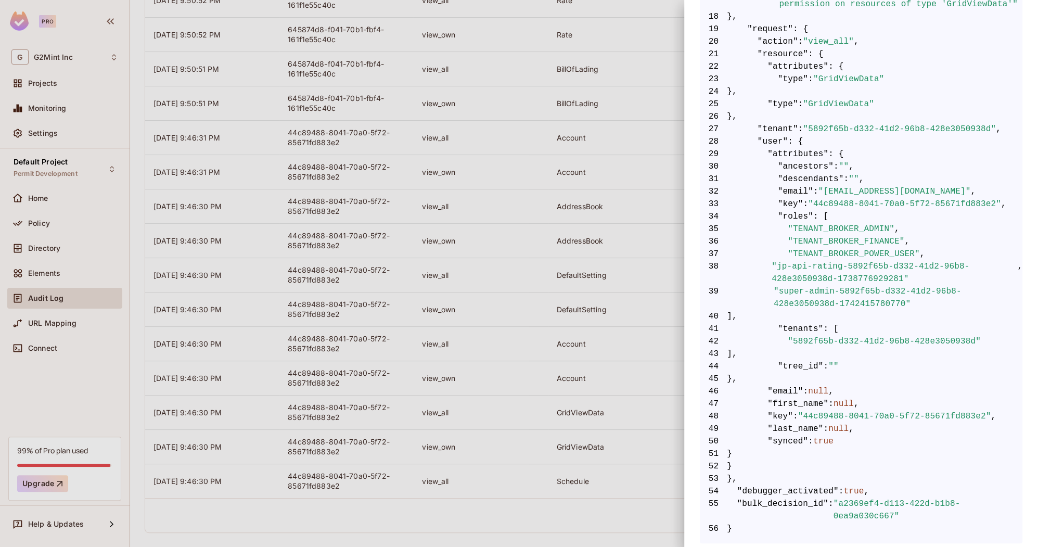
scroll to position [472, 0]
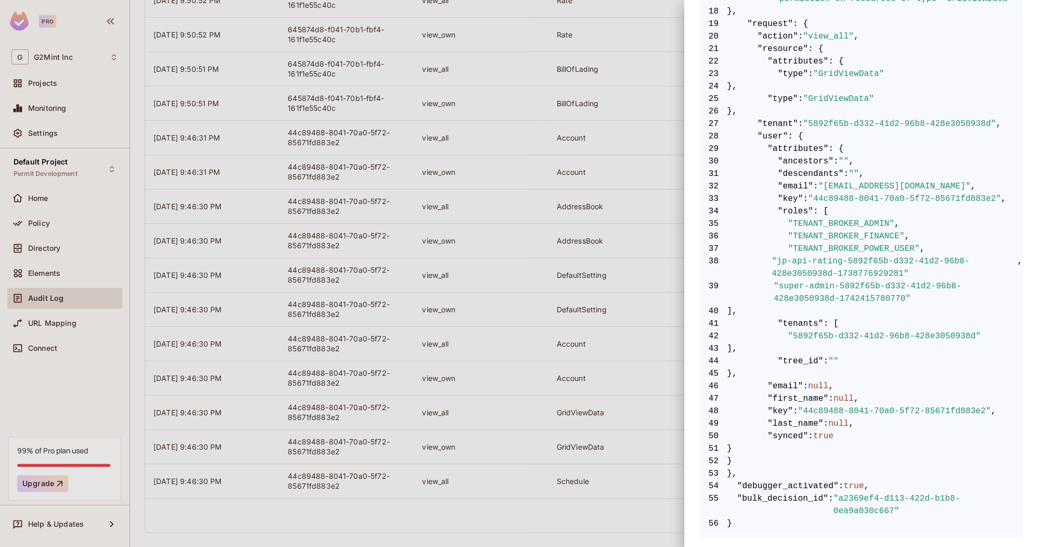
click at [469, 150] on div at bounding box center [519, 273] width 1038 height 547
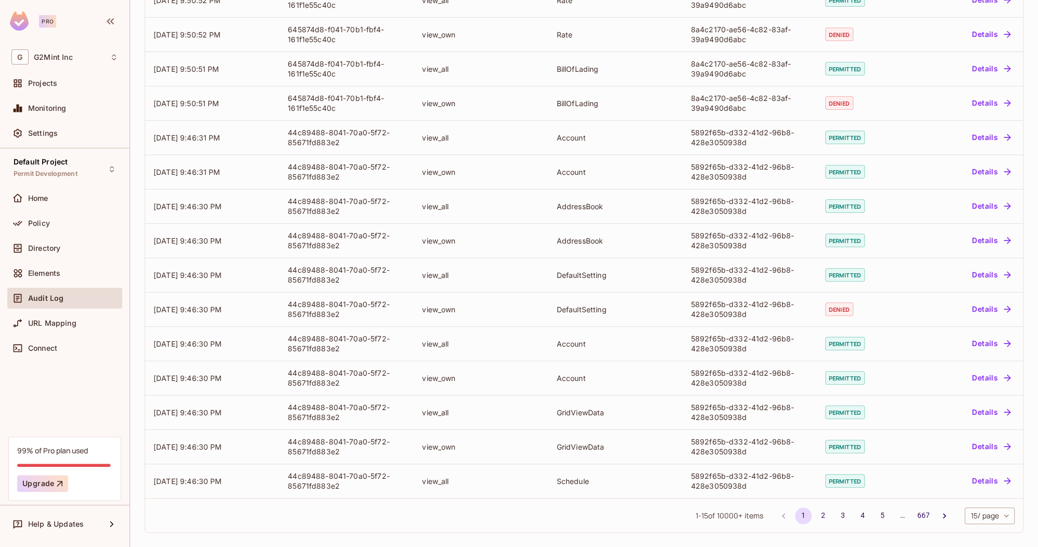
scroll to position [0, 0]
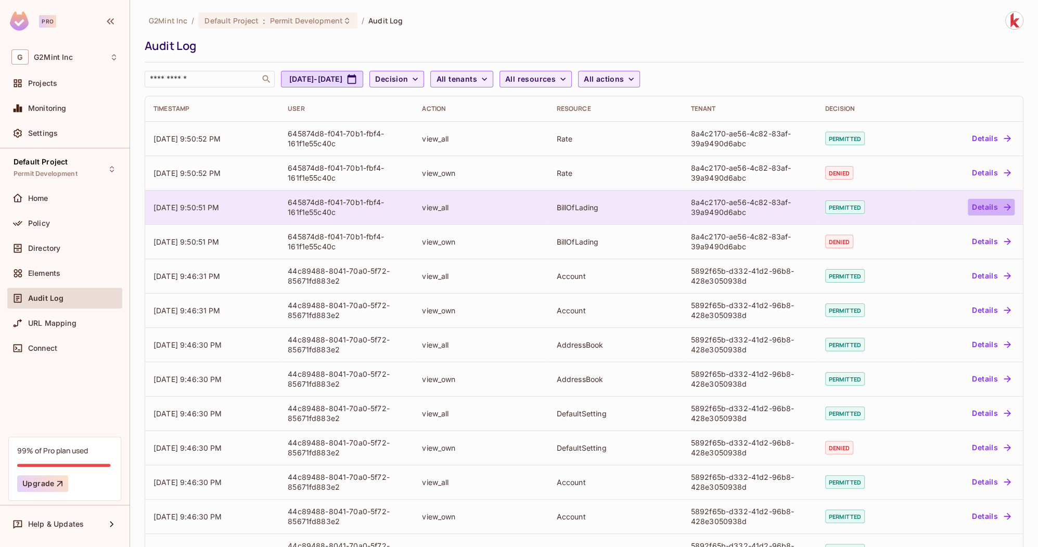
click at [1001, 211] on button "Details" at bounding box center [991, 207] width 47 height 17
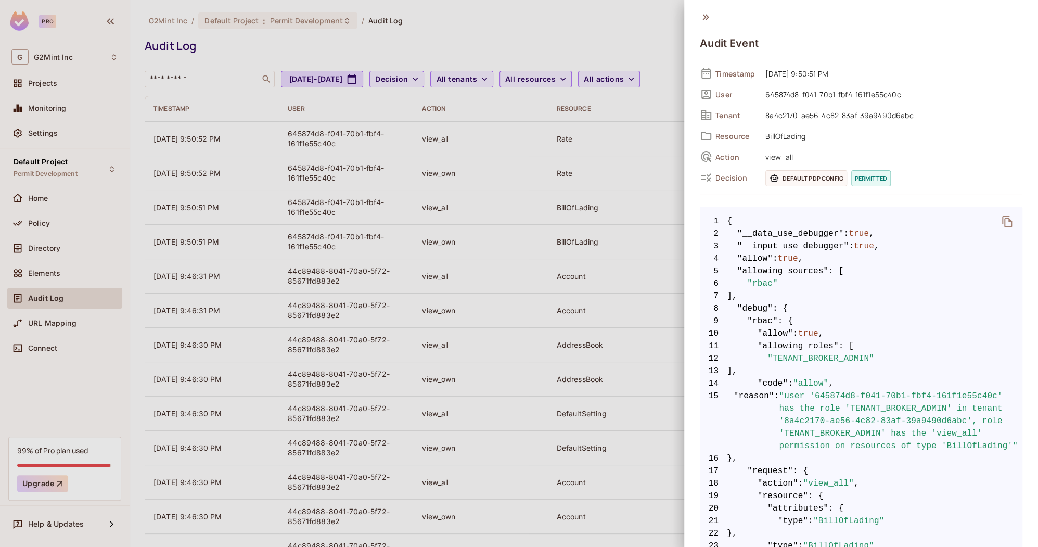
click at [609, 340] on div at bounding box center [519, 273] width 1038 height 547
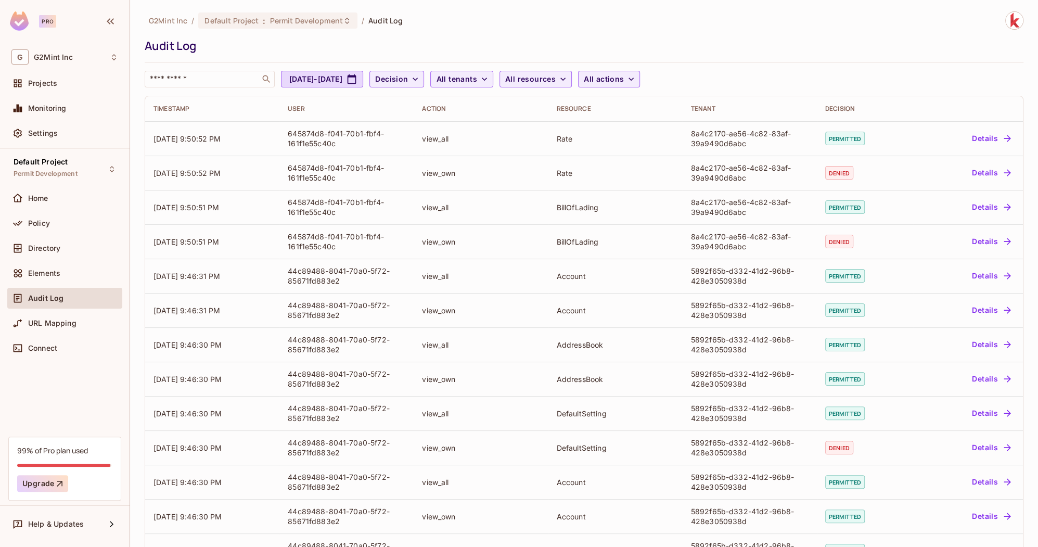
scroll to position [138, 0]
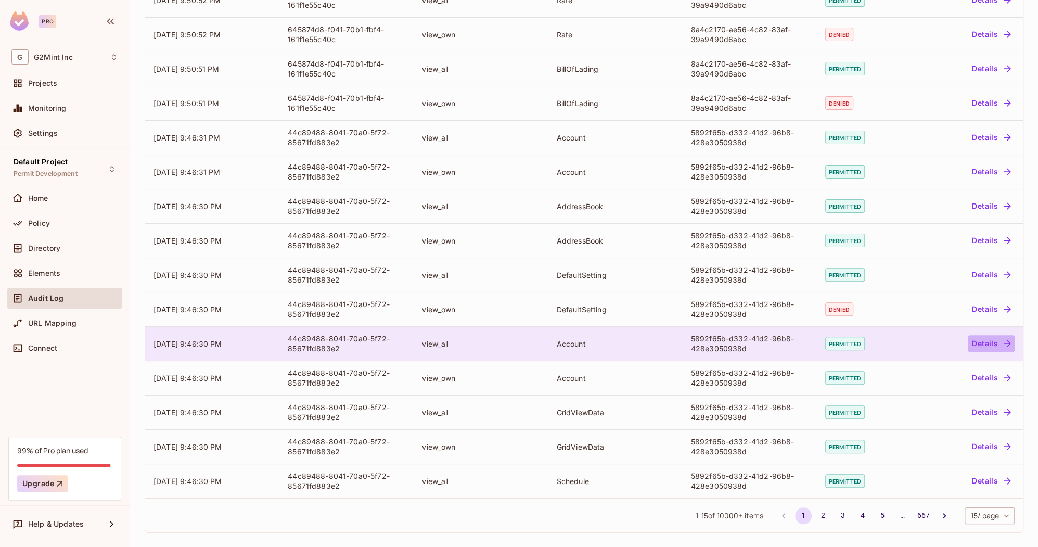
click at [1008, 340] on icon "button" at bounding box center [1007, 343] width 7 height 7
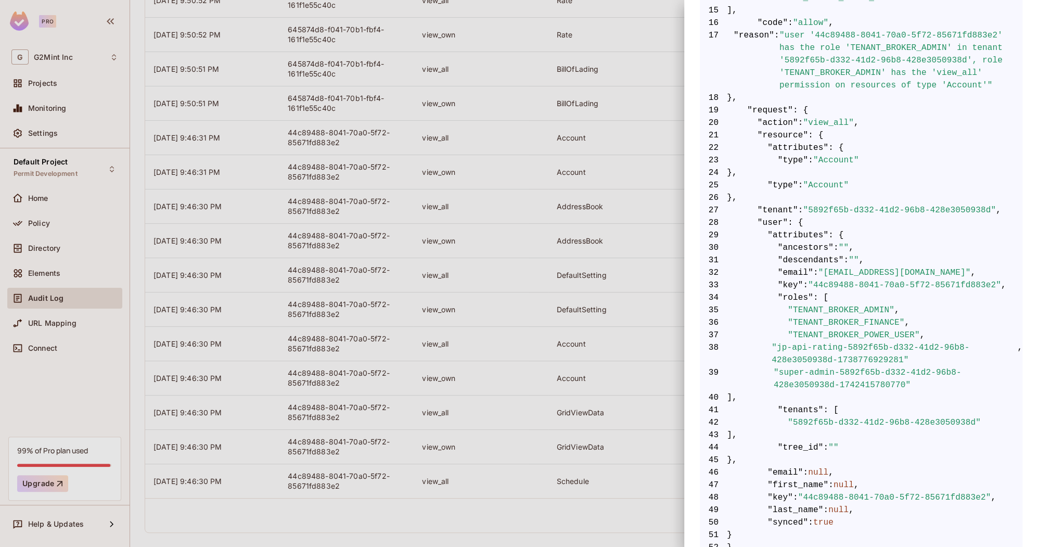
scroll to position [396, 0]
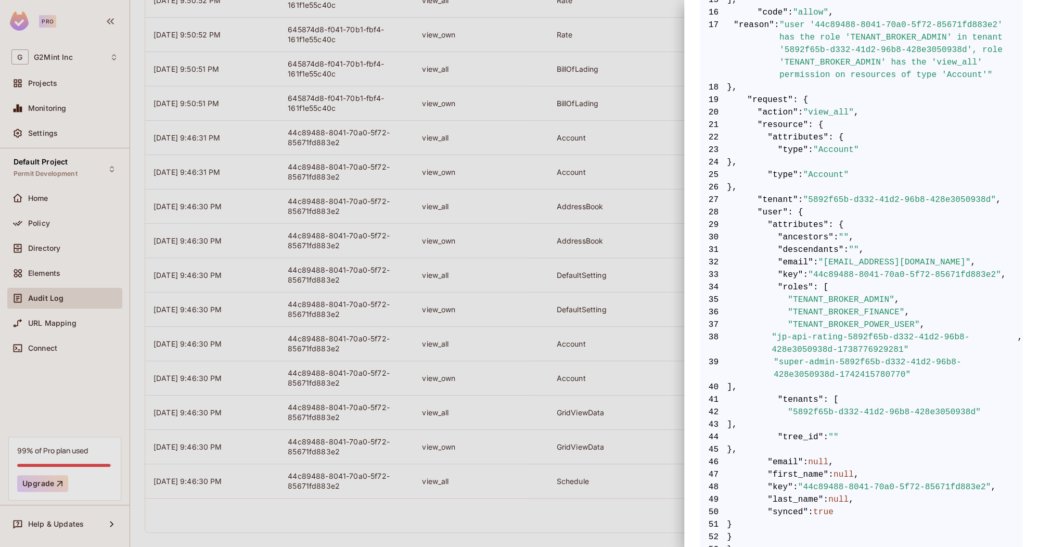
click at [599, 363] on div at bounding box center [519, 273] width 1038 height 547
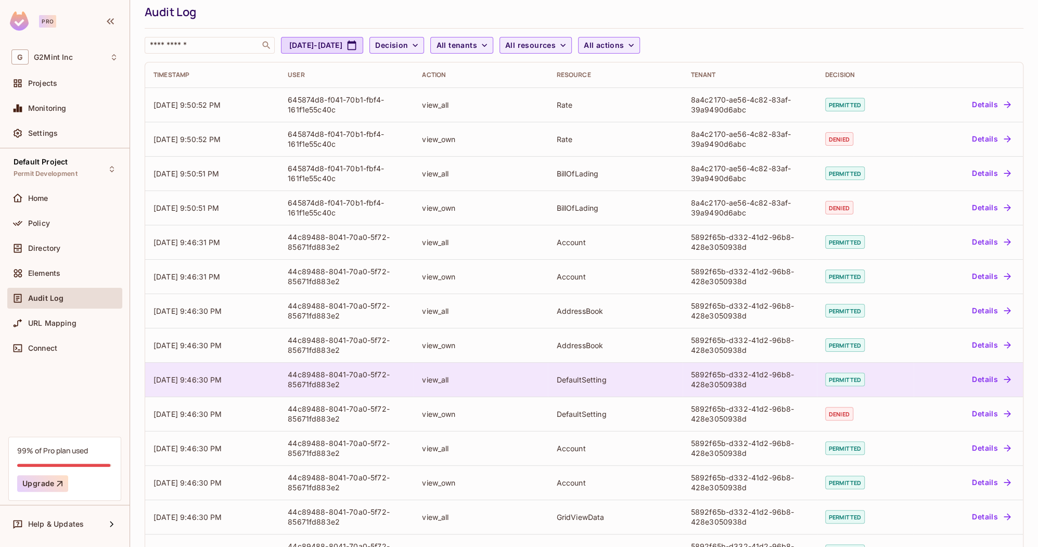
scroll to position [0, 0]
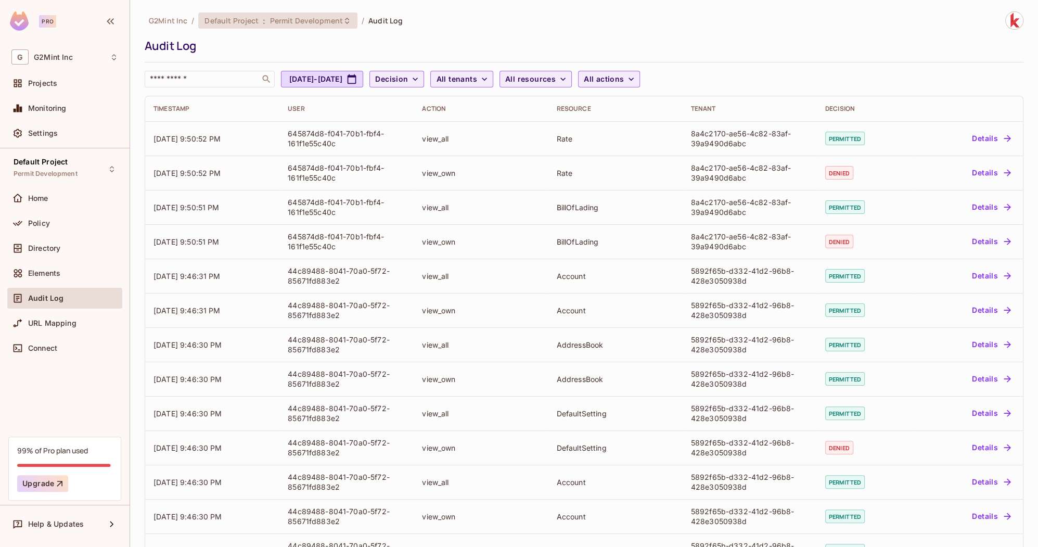
click at [281, 21] on span "Permit Development" at bounding box center [306, 21] width 73 height 10
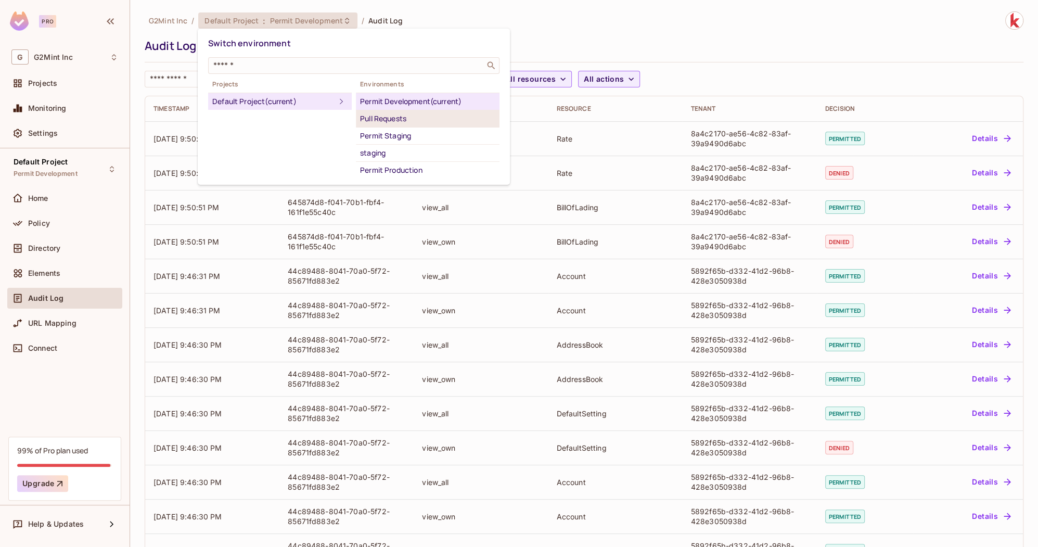
click at [391, 122] on div "Pull Requests" at bounding box center [427, 118] width 135 height 12
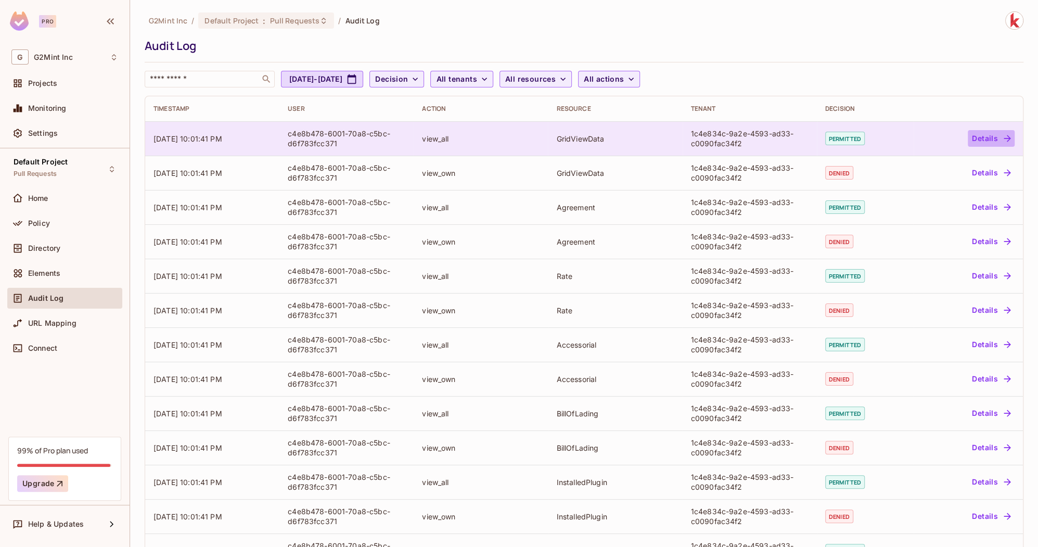
click at [989, 138] on button "Details" at bounding box center [991, 138] width 47 height 17
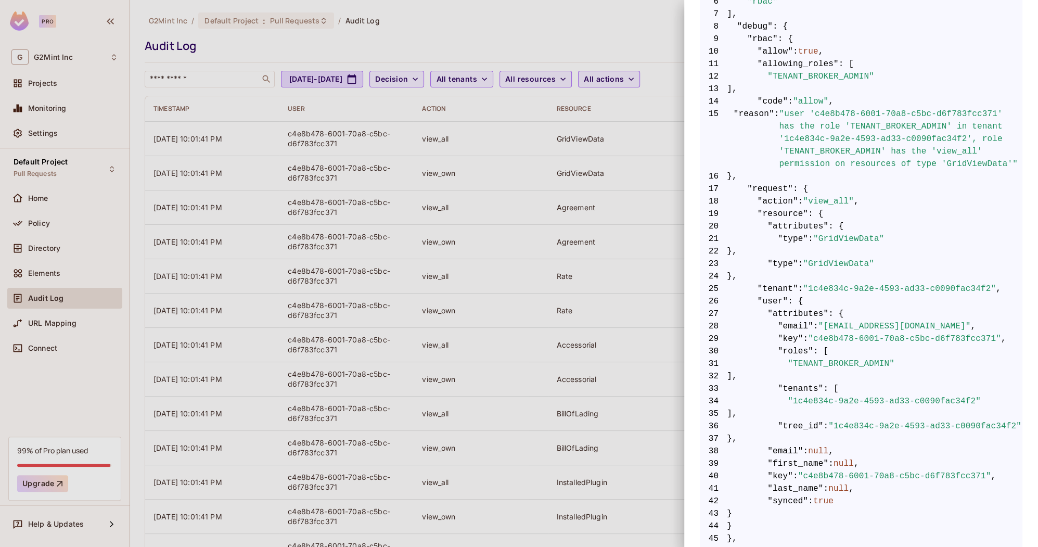
scroll to position [298, 0]
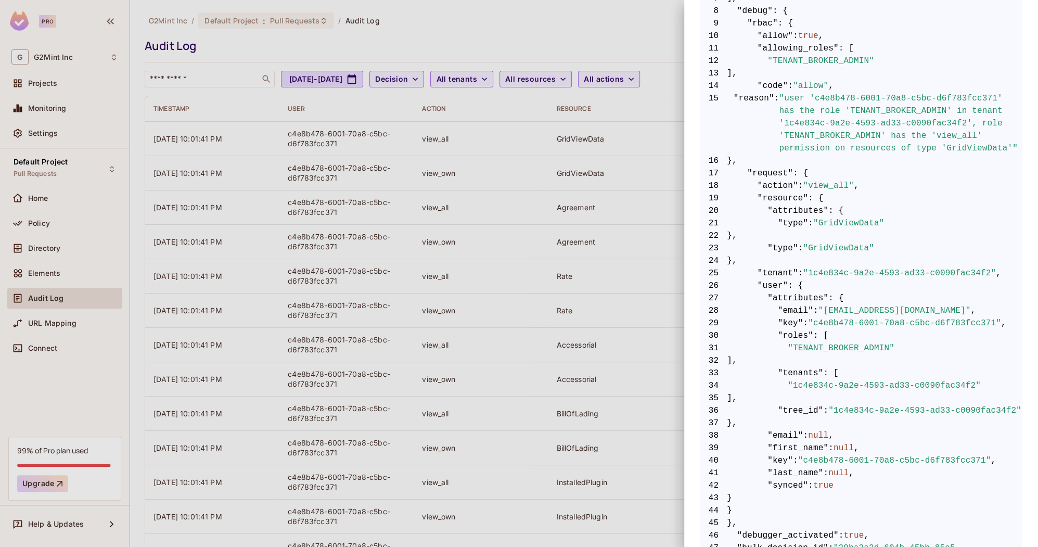
click at [438, 218] on div at bounding box center [519, 273] width 1038 height 547
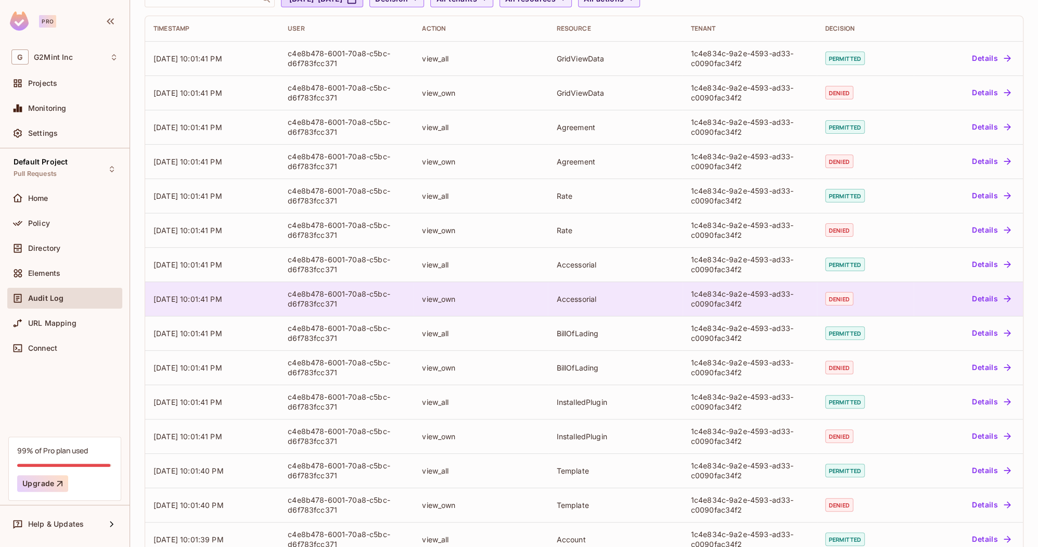
scroll to position [0, 0]
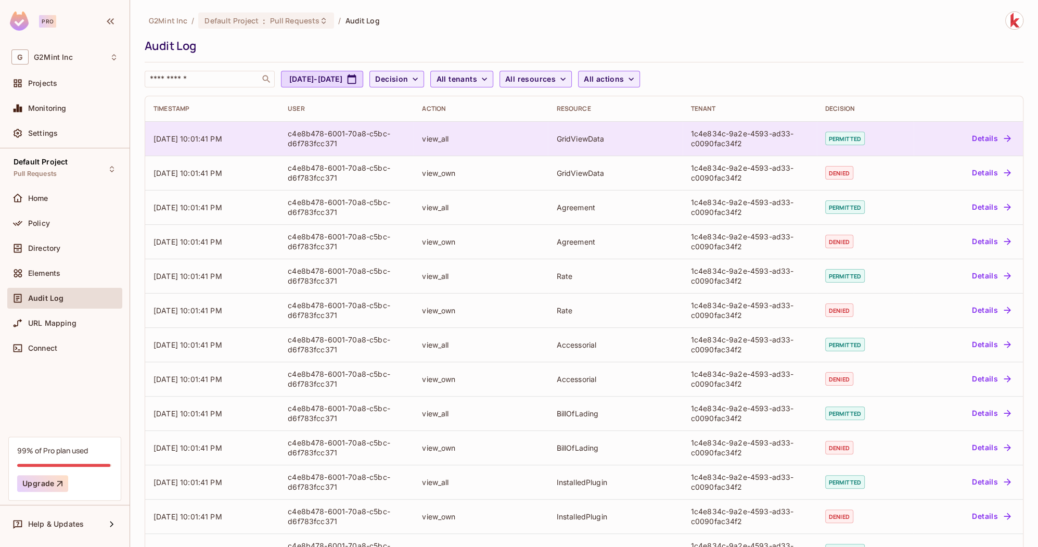
click at [1001, 142] on button "Details" at bounding box center [991, 138] width 47 height 17
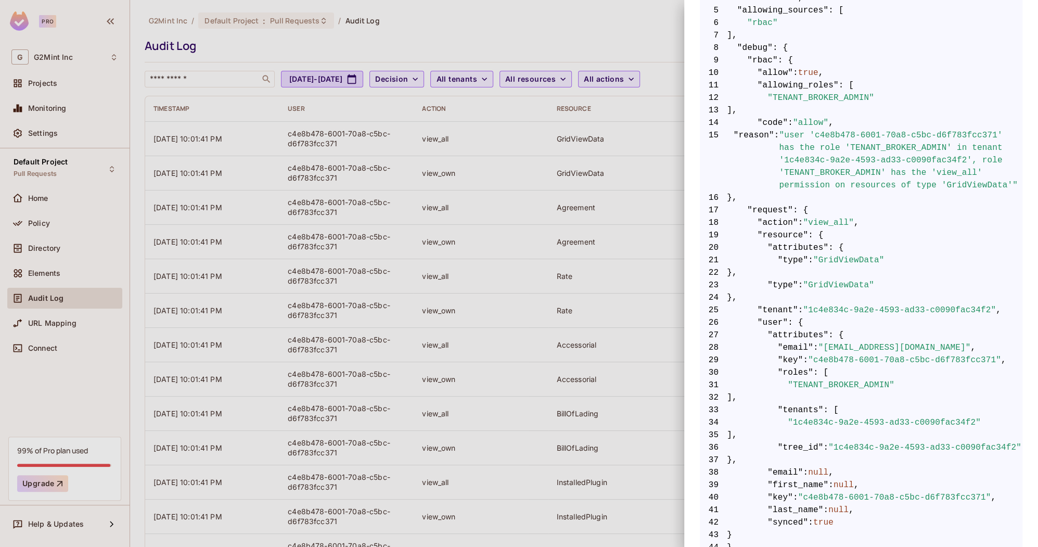
scroll to position [262, 0]
click at [547, 300] on div at bounding box center [519, 273] width 1038 height 547
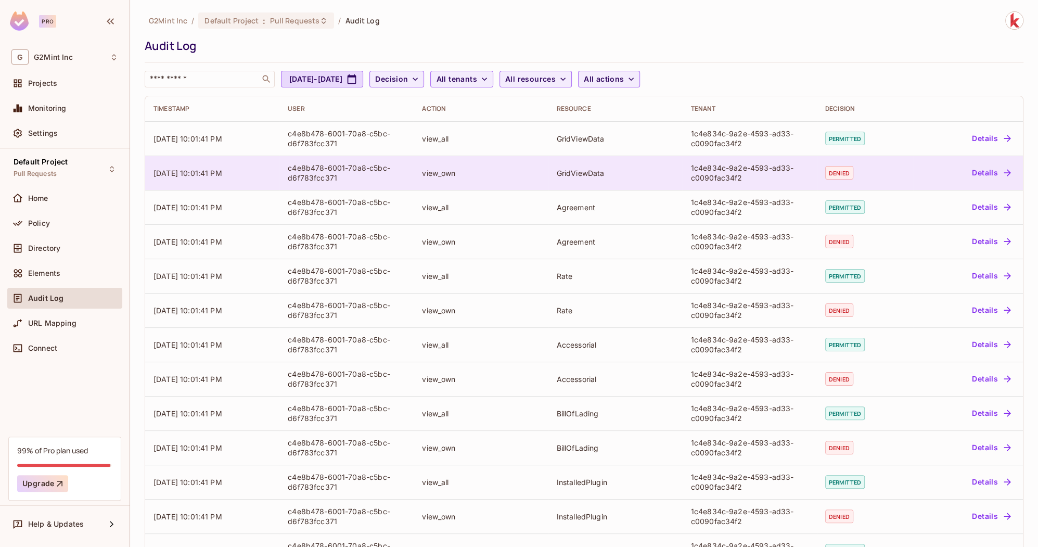
click at [999, 177] on button "Details" at bounding box center [991, 172] width 47 height 17
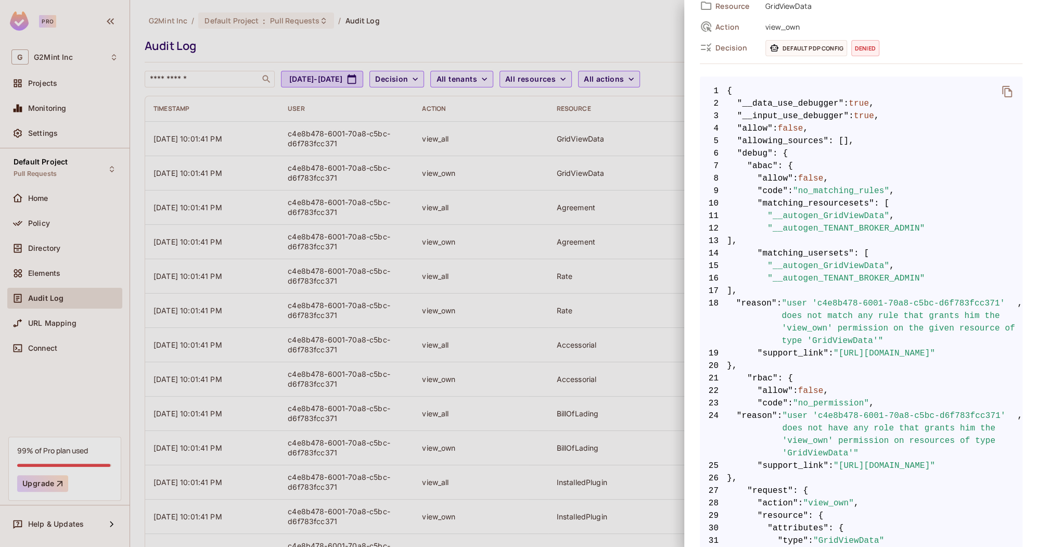
scroll to position [127, 0]
click at [556, 356] on div at bounding box center [519, 273] width 1038 height 547
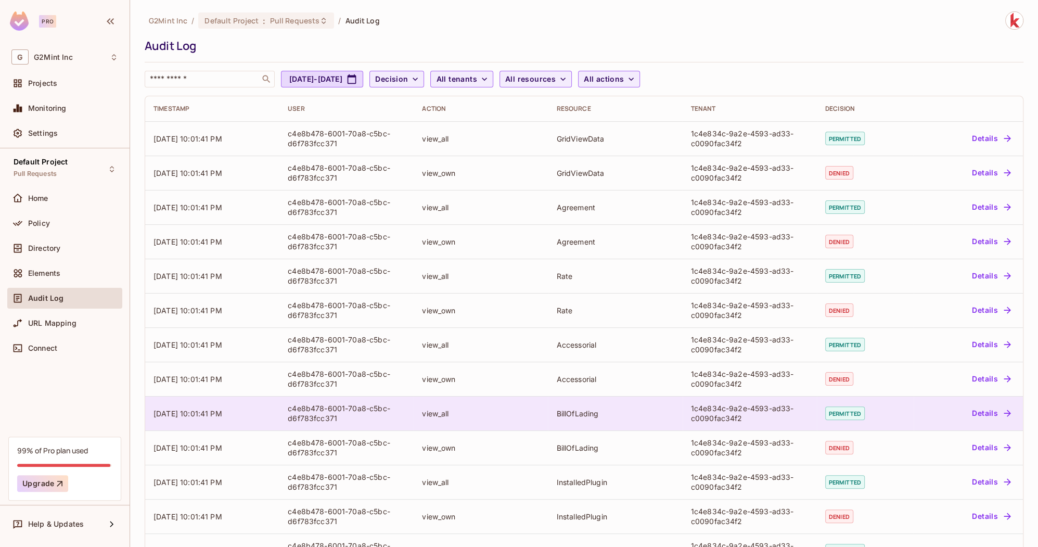
scroll to position [138, 0]
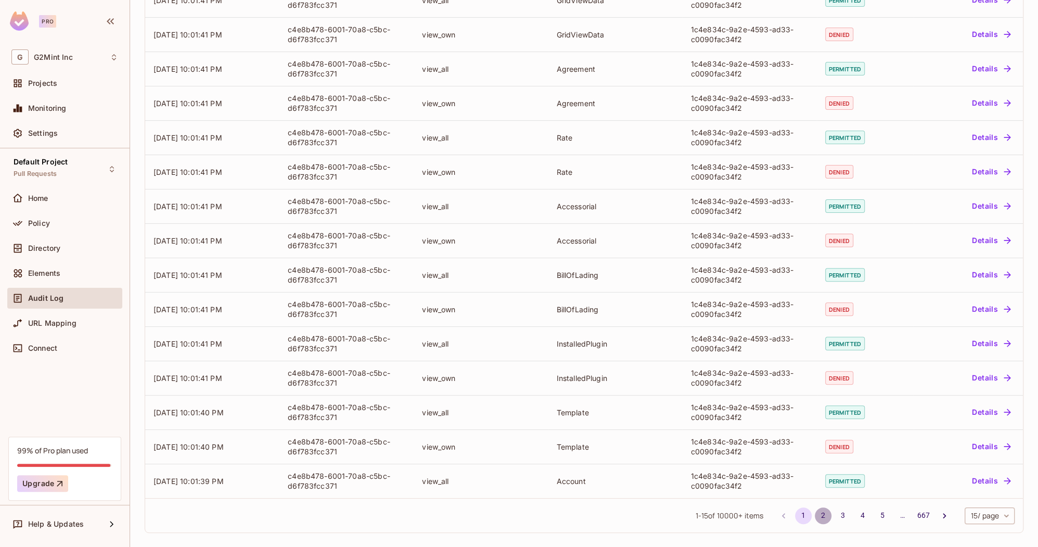
click at [819, 508] on button "2" at bounding box center [823, 515] width 17 height 17
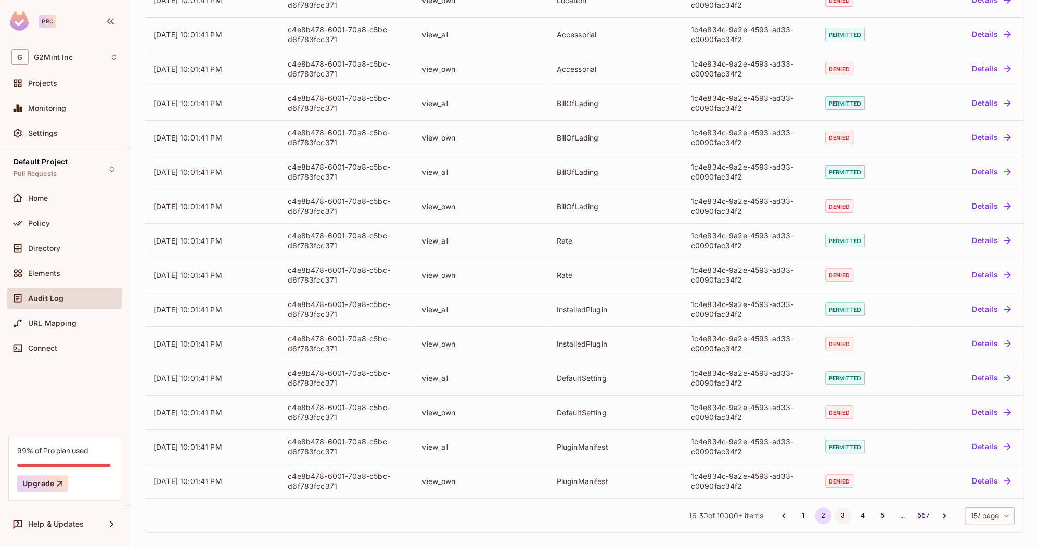
click at [840, 517] on button "3" at bounding box center [843, 515] width 17 height 17
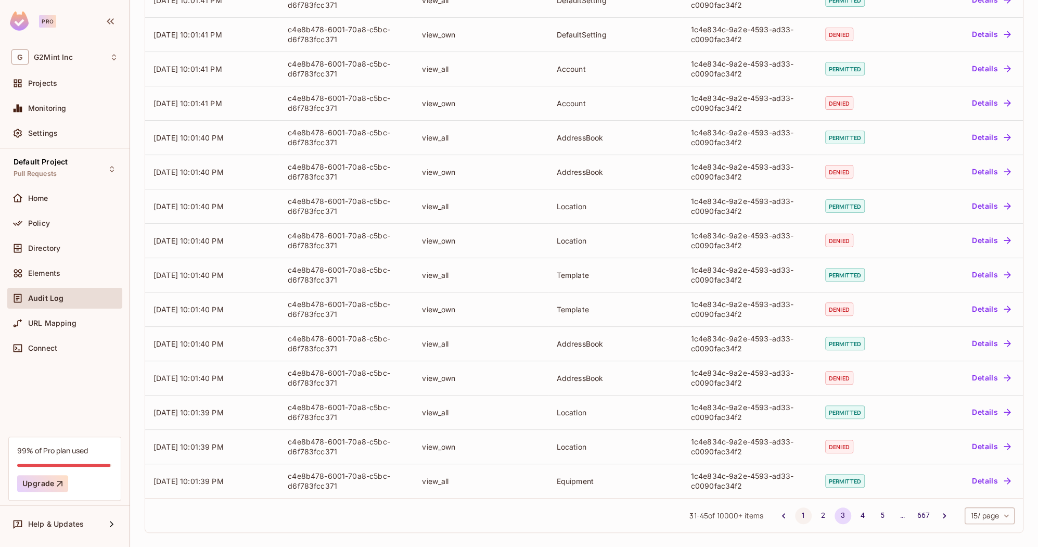
click at [800, 512] on button "1" at bounding box center [803, 515] width 17 height 17
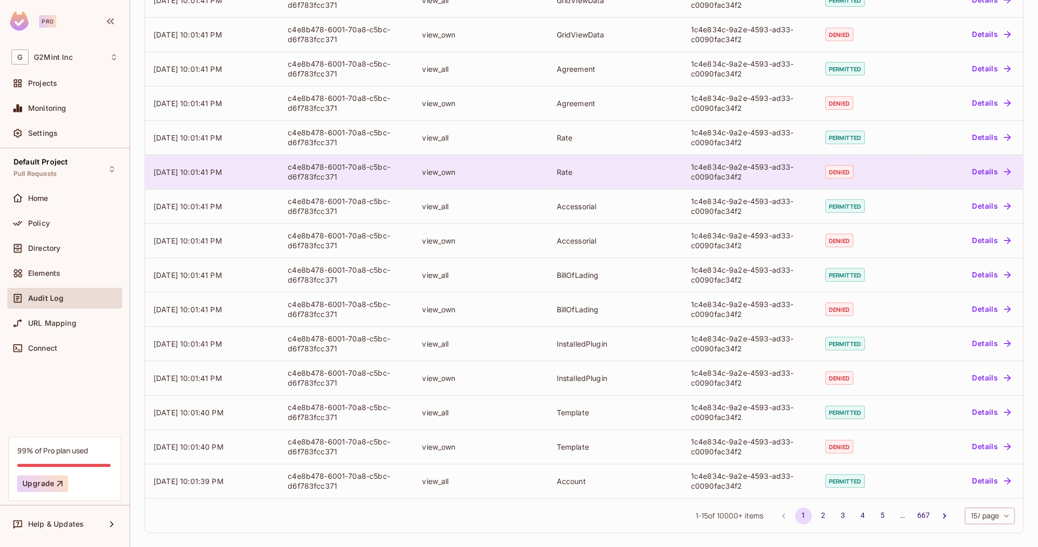
scroll to position [0, 0]
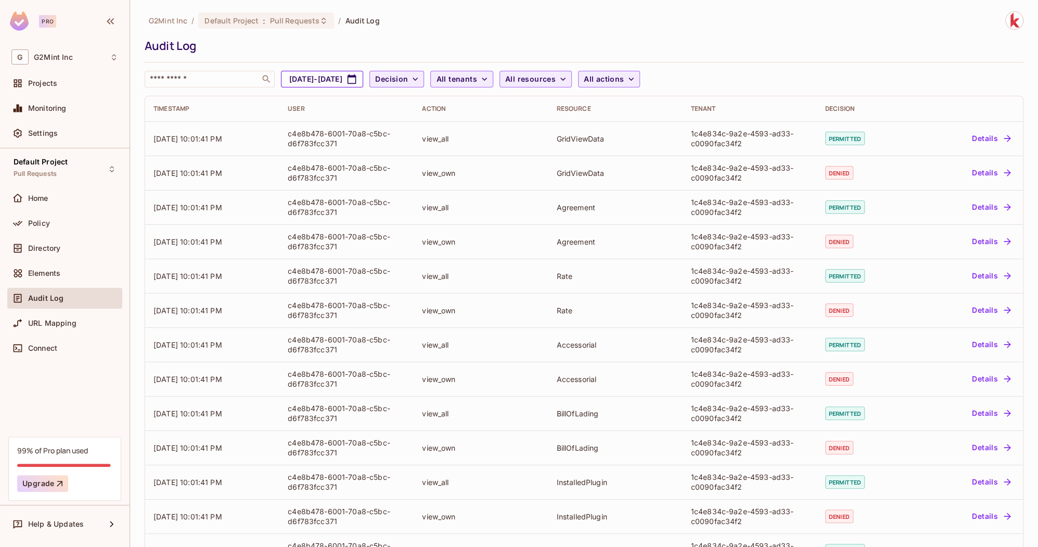
click at [356, 78] on icon "button" at bounding box center [352, 78] width 9 height 9
select select "*"
select select "****"
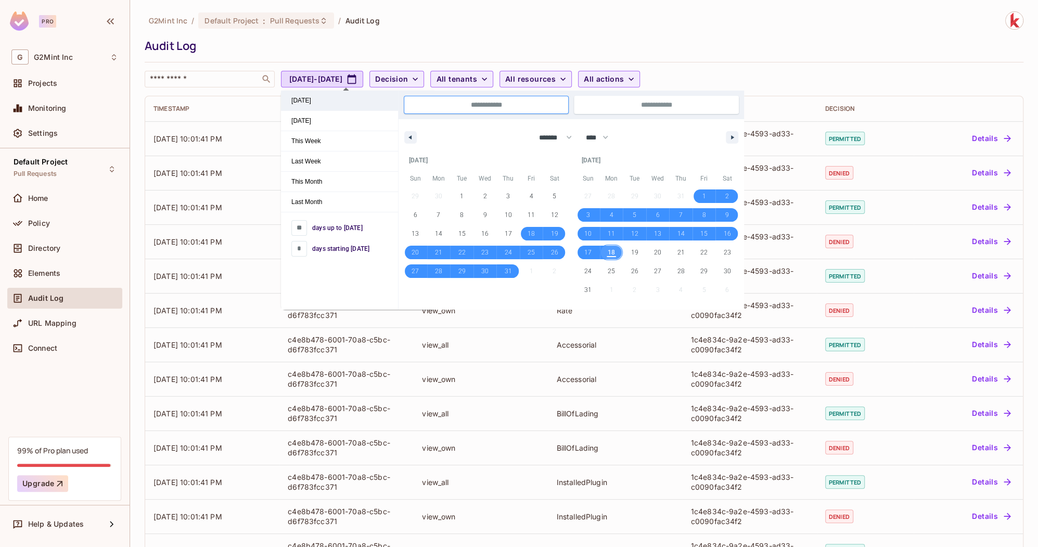
click at [314, 103] on span "Today" at bounding box center [339, 101] width 117 height 20
type input "*"
type input "**********"
select select "*"
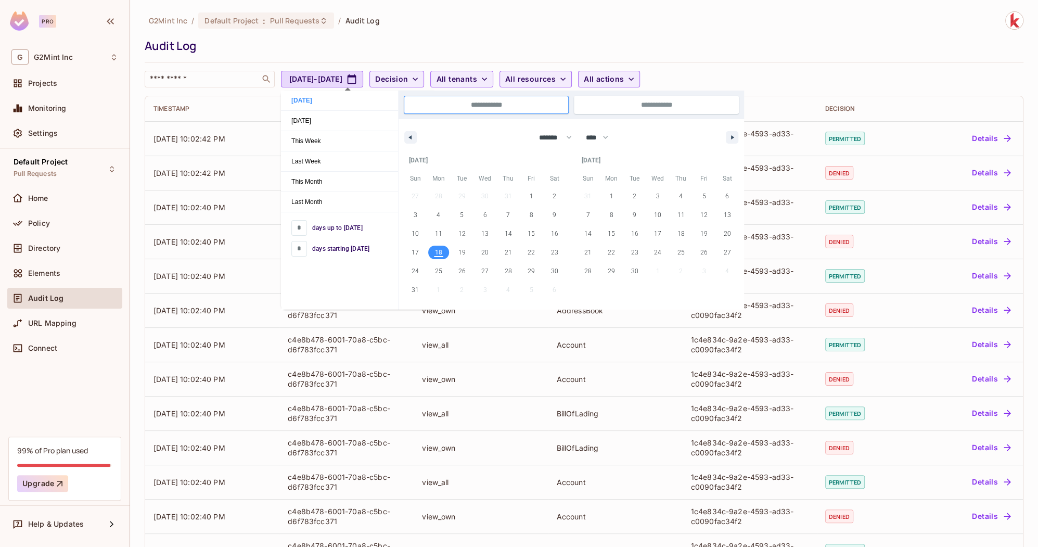
click at [607, 36] on div "G2Mint Inc / Default Project : Pull Requests / Audit Log Audit Log ​ Aug 18, 20…" at bounding box center [584, 49] width 879 height 76
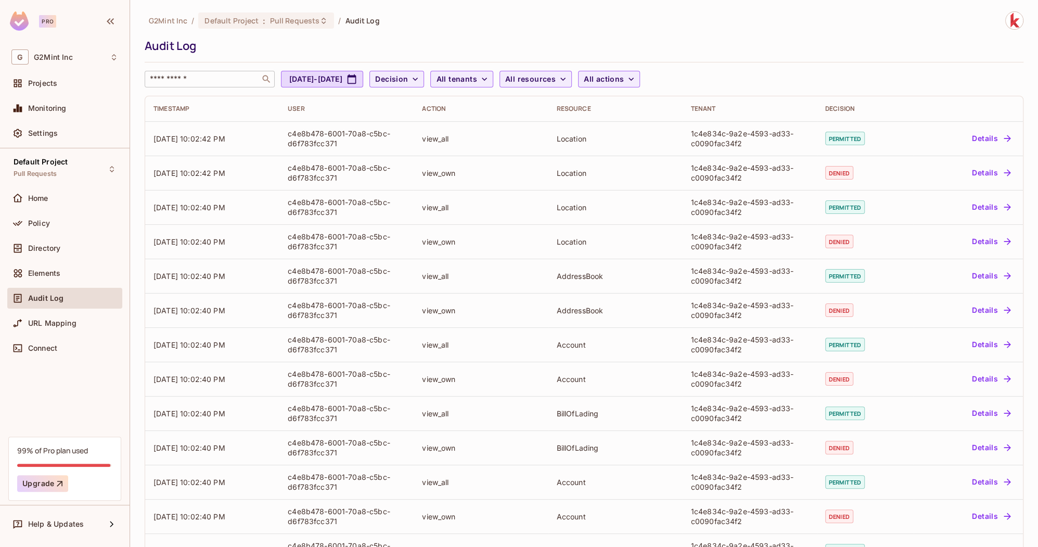
click at [201, 78] on input "text" at bounding box center [202, 79] width 109 height 10
paste input "**********"
type input "**********"
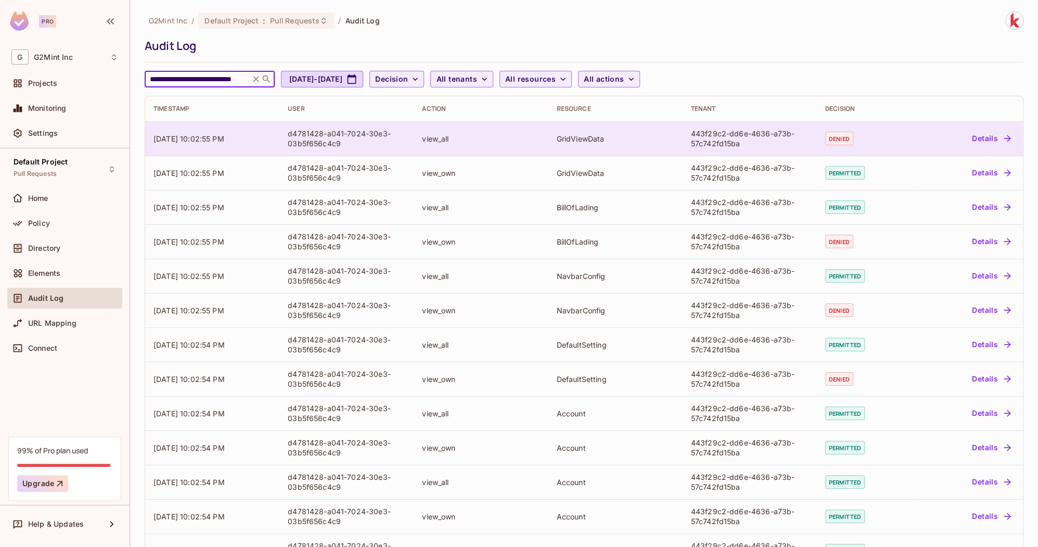
click at [994, 139] on button "Details" at bounding box center [991, 138] width 47 height 17
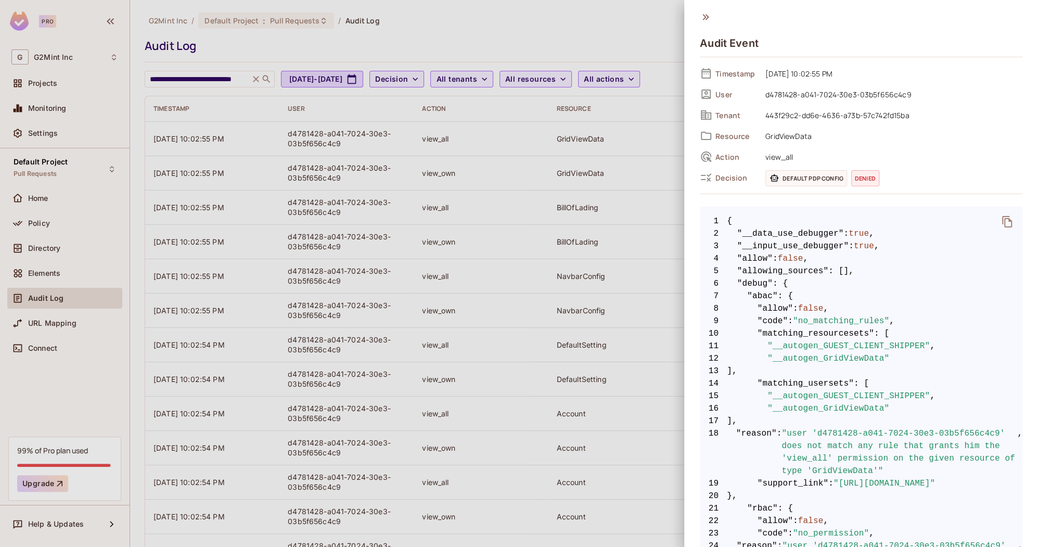
click at [893, 358] on span "12 "__autogen_GridViewData"" at bounding box center [861, 358] width 323 height 12
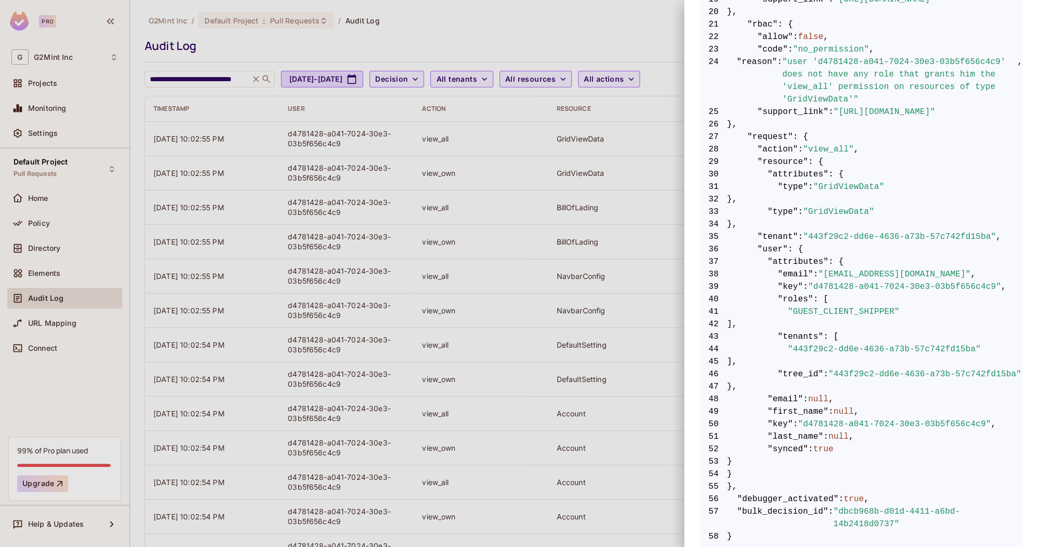
click at [666, 288] on div at bounding box center [519, 273] width 1038 height 547
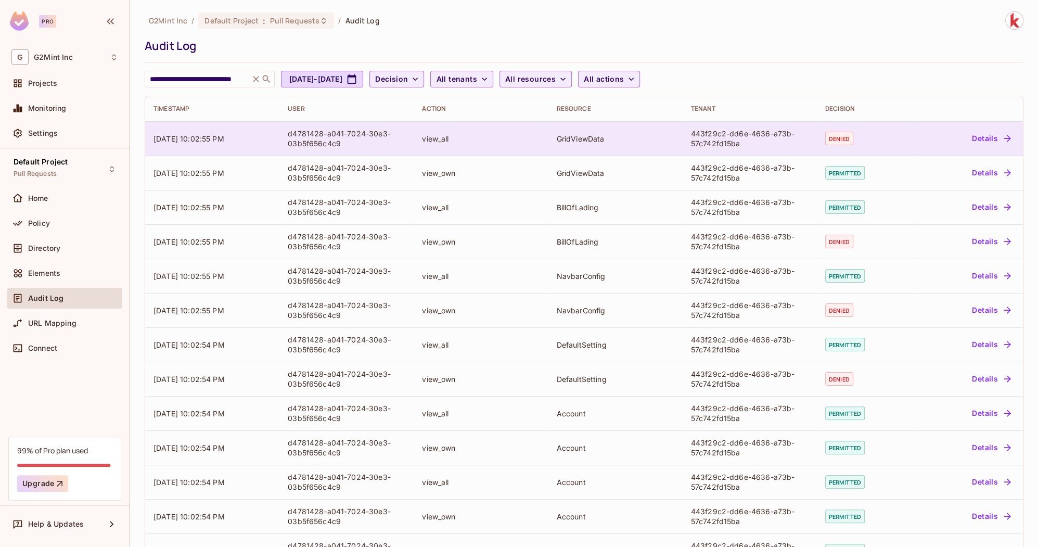
click at [1000, 139] on button "Details" at bounding box center [991, 138] width 47 height 17
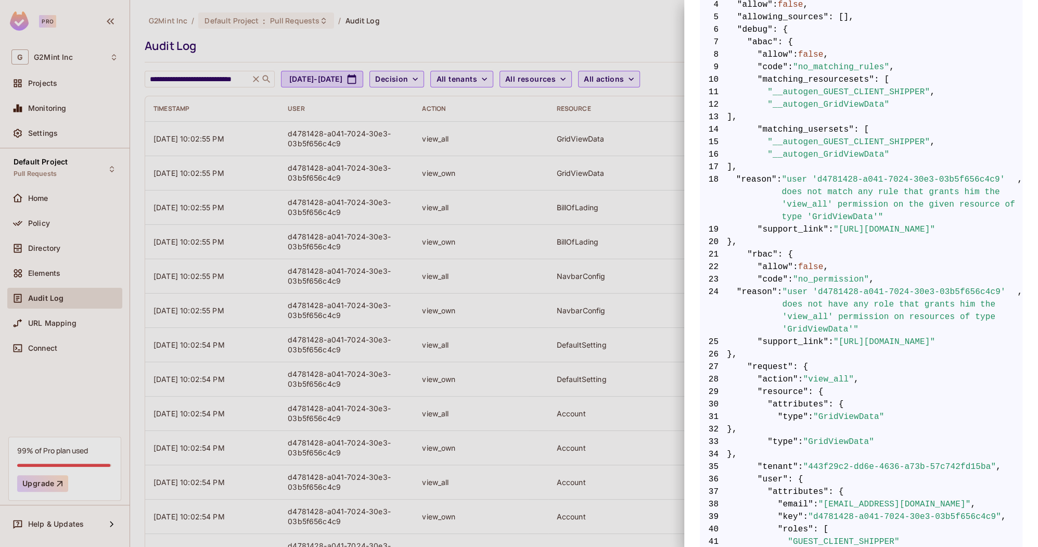
scroll to position [509, 0]
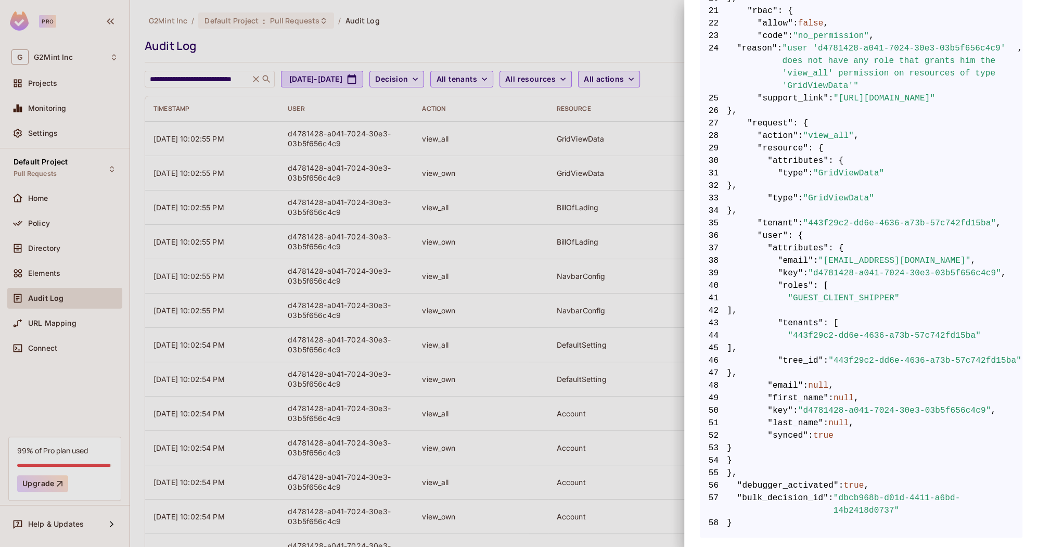
click at [578, 360] on div at bounding box center [519, 273] width 1038 height 547
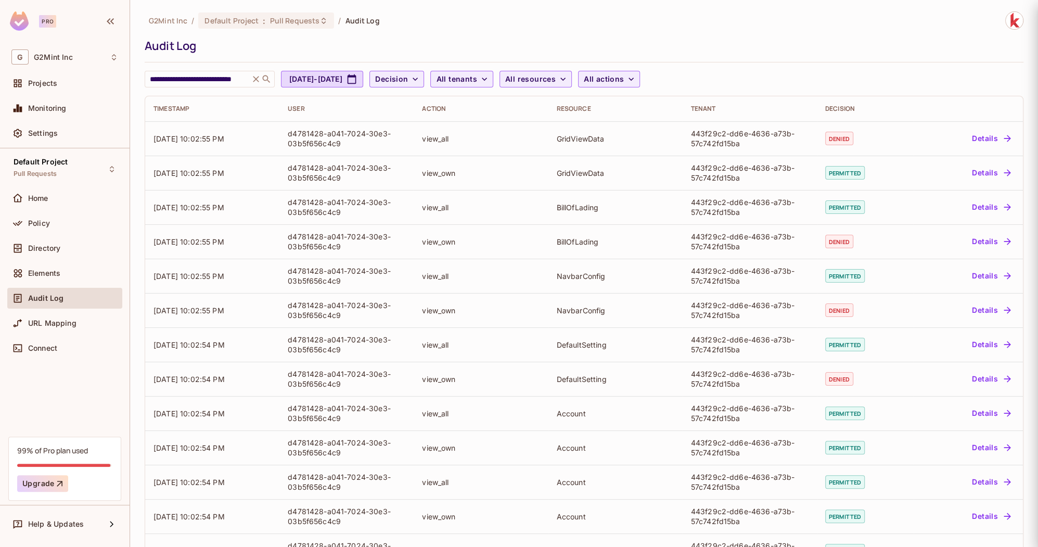
scroll to position [0, 0]
click at [796, 76] on div "**********" at bounding box center [582, 79] width 874 height 17
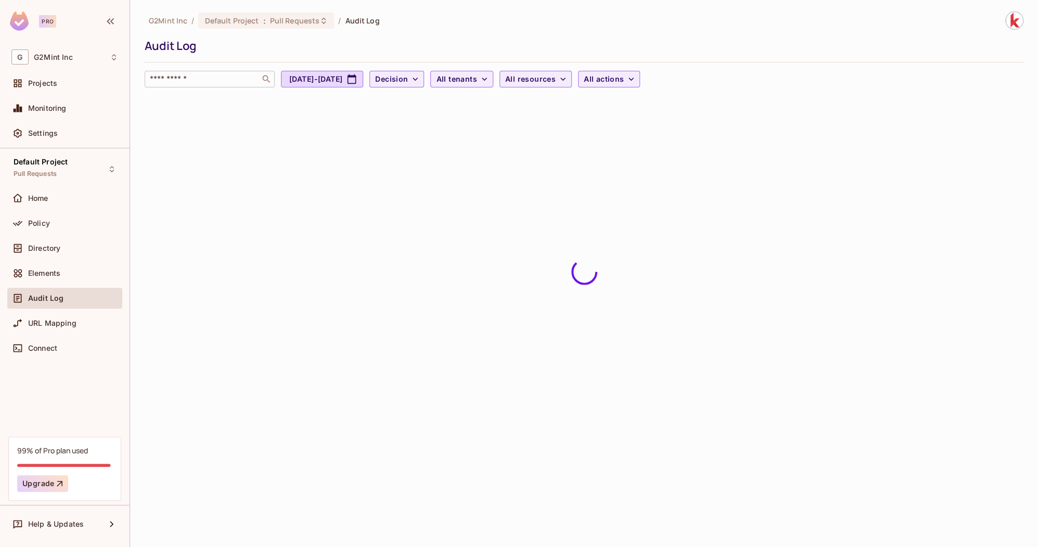
click at [199, 82] on input "text" at bounding box center [202, 79] width 109 height 10
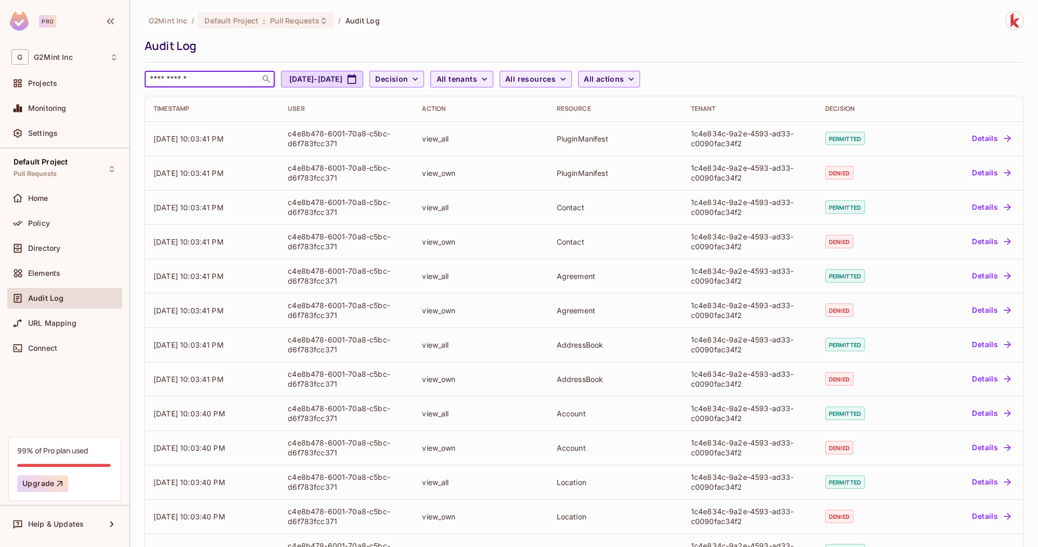
paste input "**********"
type input "**********"
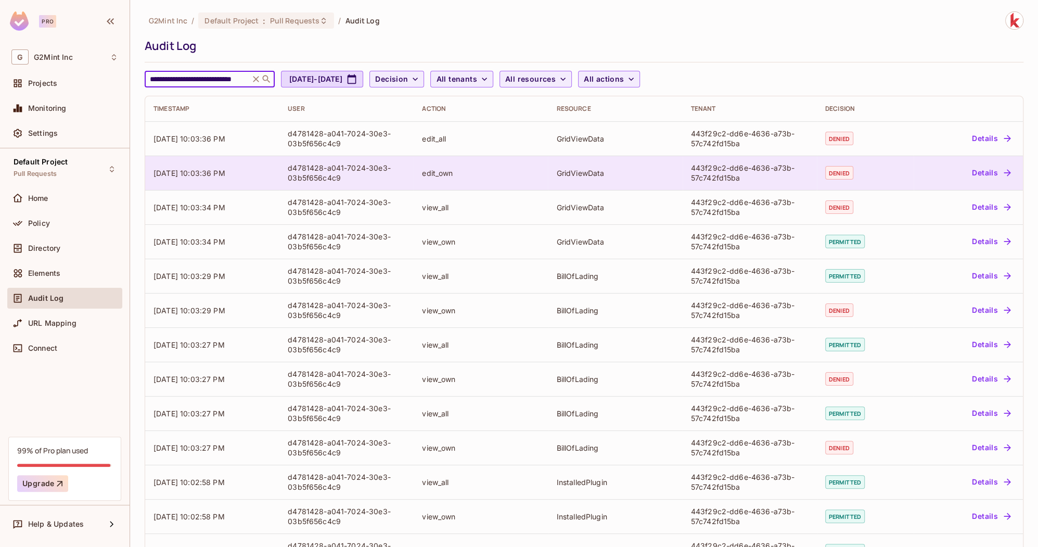
scroll to position [0, 0]
click at [589, 182] on td "GridViewData" at bounding box center [615, 173] width 134 height 34
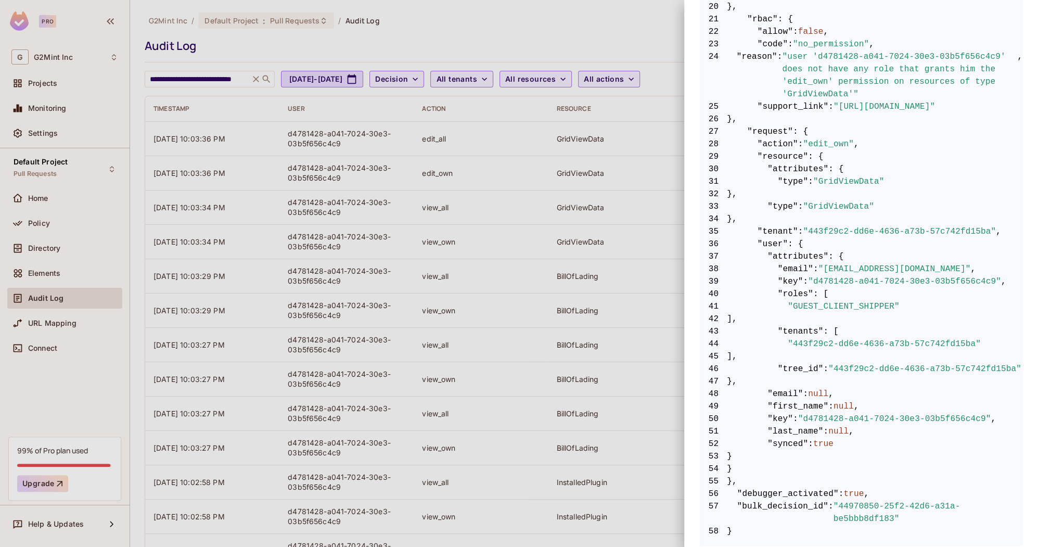
scroll to position [509, 0]
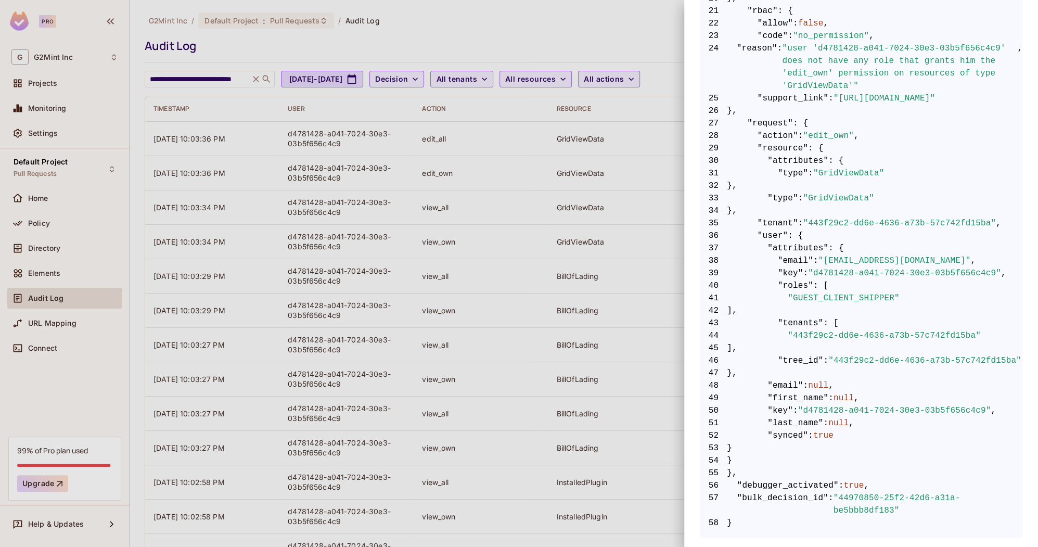
click at [528, 308] on div at bounding box center [519, 273] width 1038 height 547
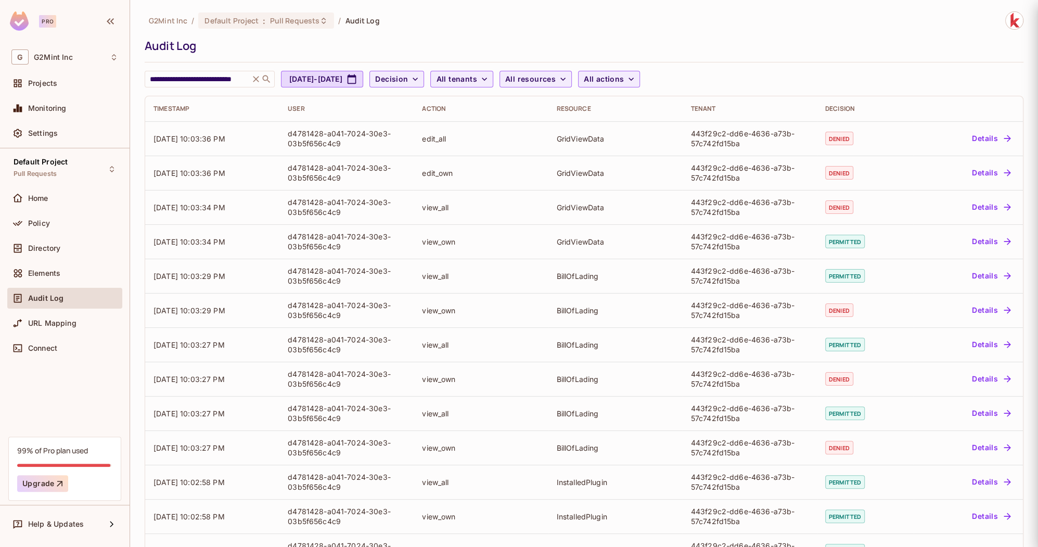
scroll to position [0, 0]
click at [50, 225] on div "Policy" at bounding box center [73, 223] width 90 height 8
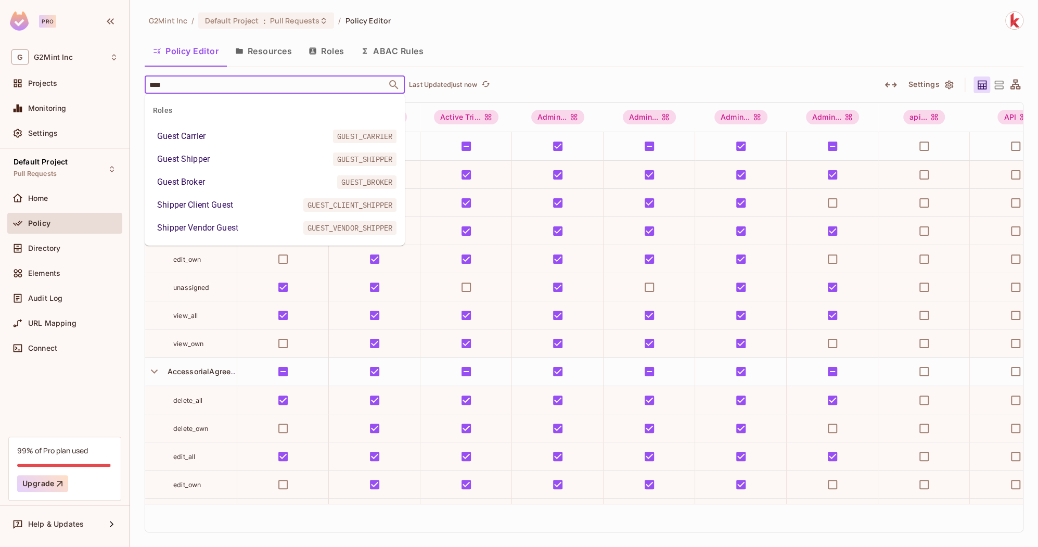
type input "*****"
click at [213, 160] on li "Guest Shipper GUEST_SHIPPER" at bounding box center [275, 159] width 260 height 19
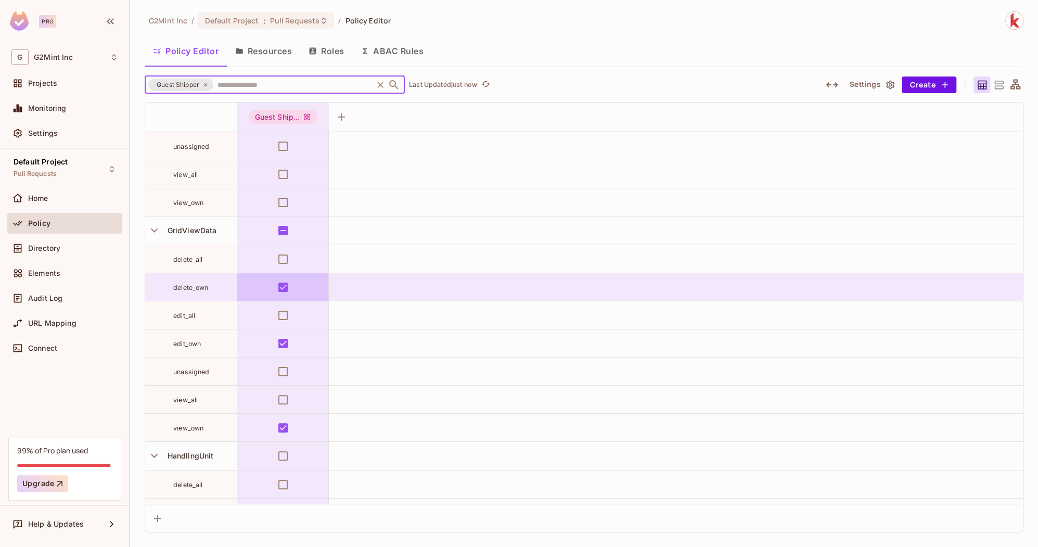
scroll to position [5325, 0]
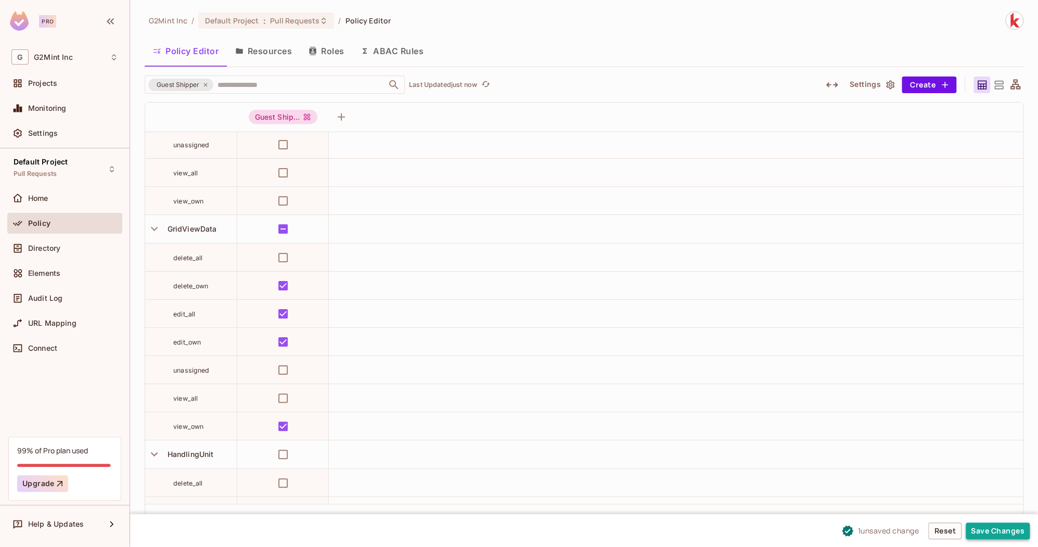
click at [1000, 535] on button "Save Changes" at bounding box center [998, 530] width 64 height 17
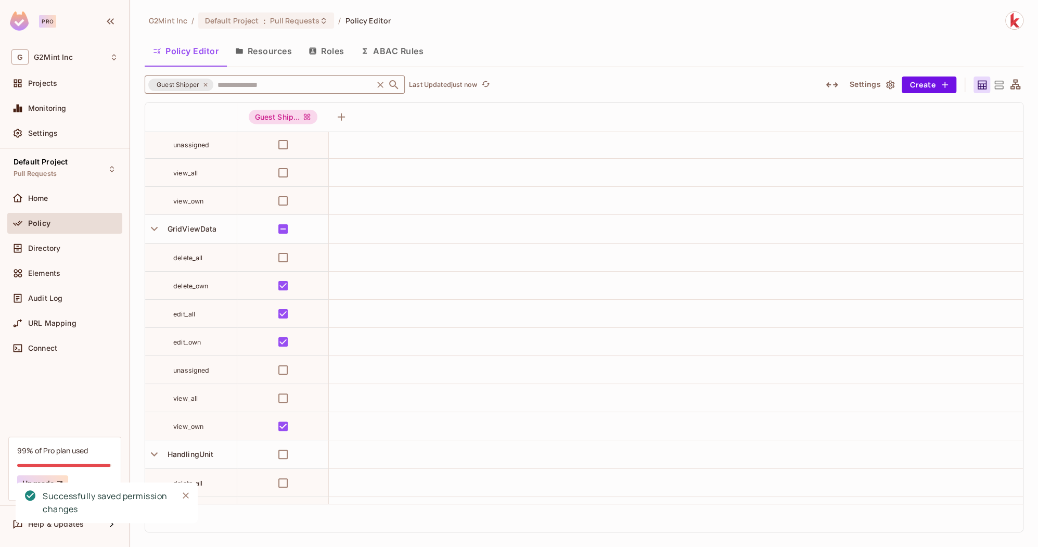
click at [301, 84] on input "text" at bounding box center [293, 84] width 156 height 18
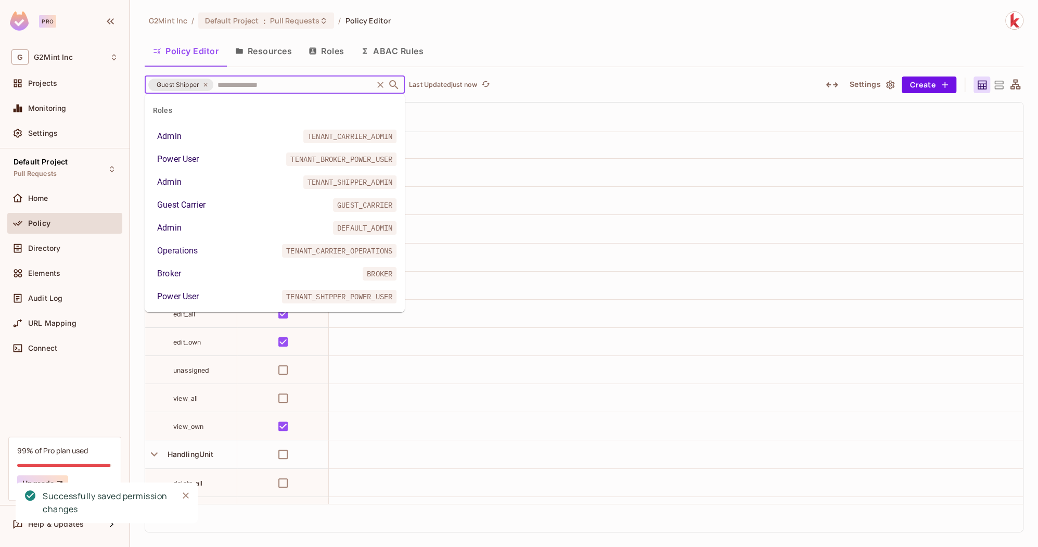
scroll to position [0, 0]
click at [301, 84] on input "text" at bounding box center [293, 84] width 156 height 18
click at [206, 85] on icon at bounding box center [205, 85] width 4 height 4
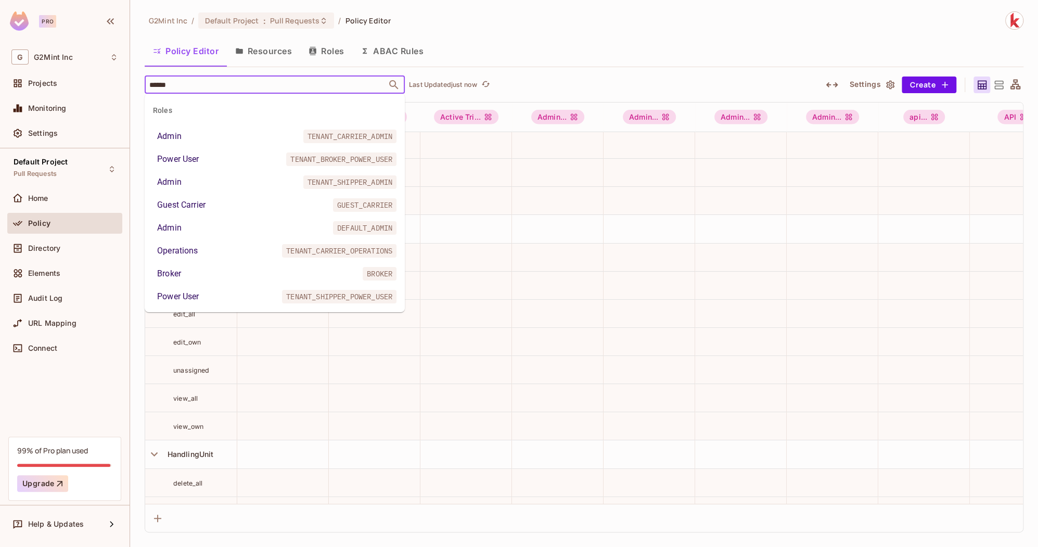
type input "*******"
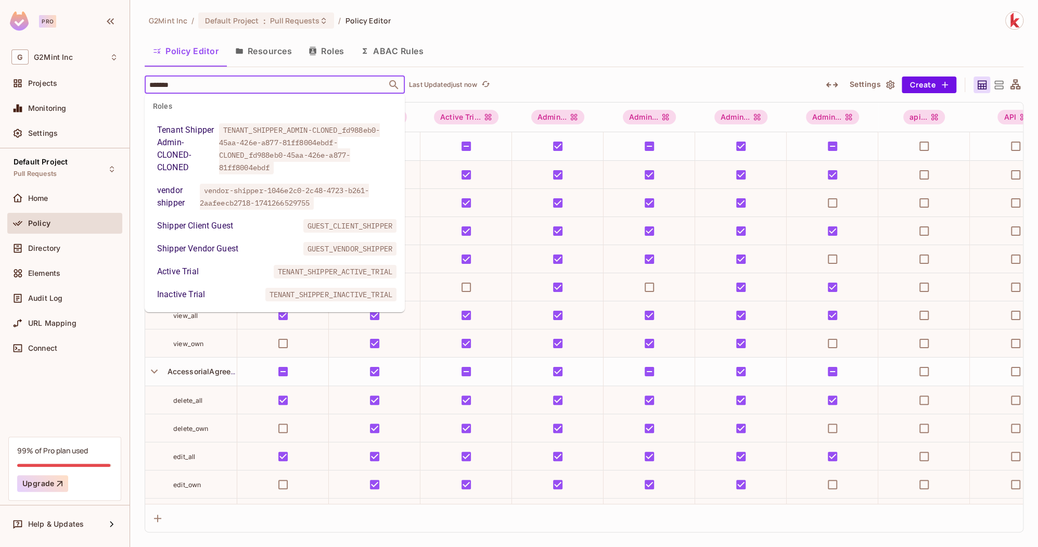
scroll to position [173, 0]
click at [216, 232] on div "Shipper Client Guest" at bounding box center [195, 226] width 76 height 12
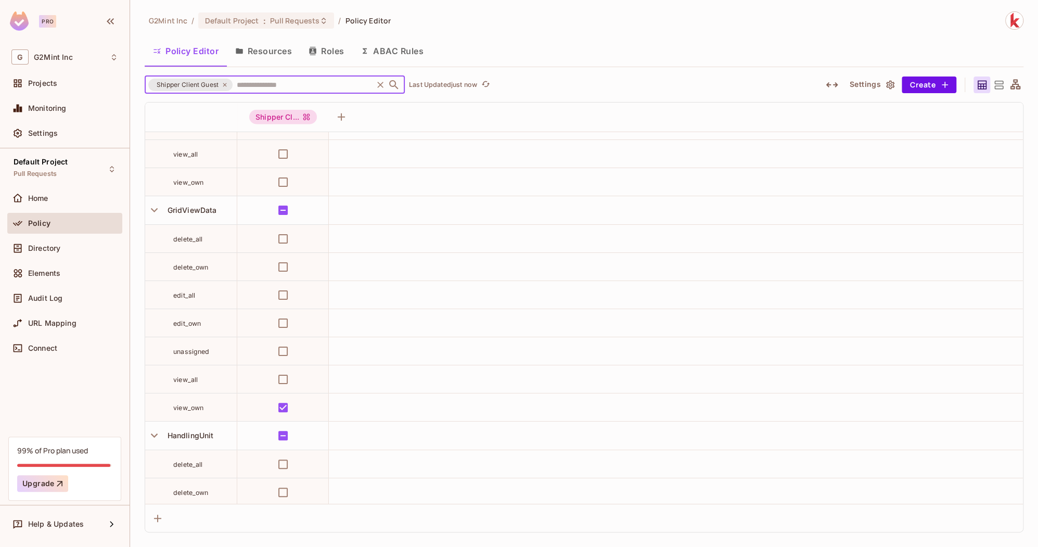
scroll to position [5343, 0]
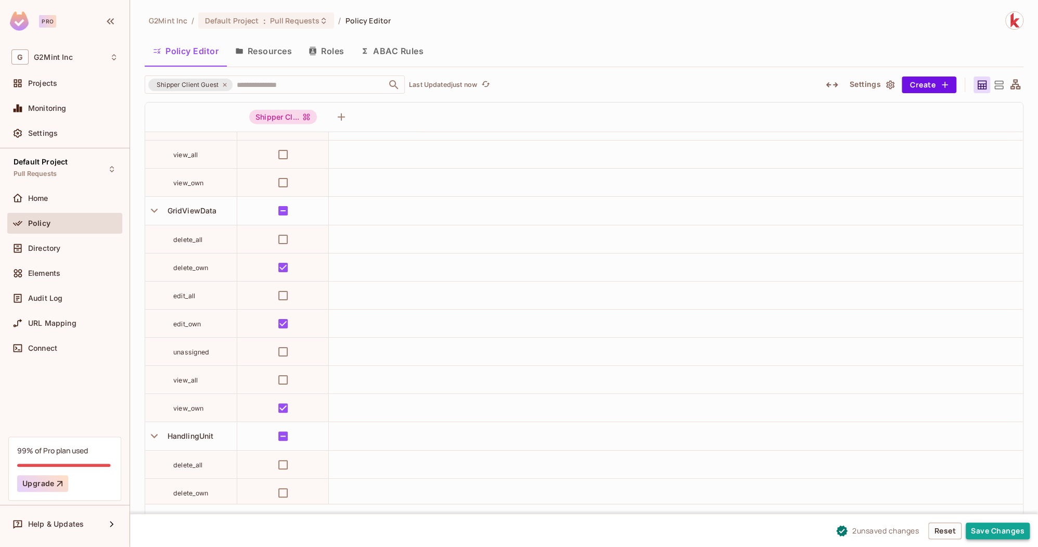
click at [992, 536] on button "Save Changes" at bounding box center [998, 530] width 64 height 17
click at [1007, 537] on button "Save Changes" at bounding box center [998, 530] width 64 height 17
click at [1008, 534] on button "Save Changes" at bounding box center [998, 530] width 64 height 17
